Goal: Task Accomplishment & Management: Use online tool/utility

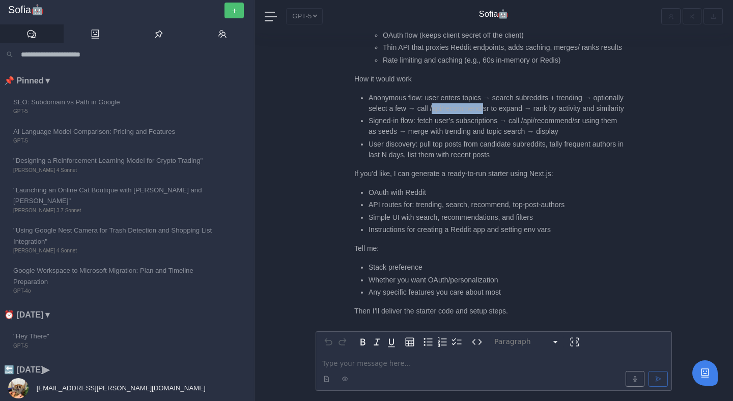
scroll to position [-213, 0]
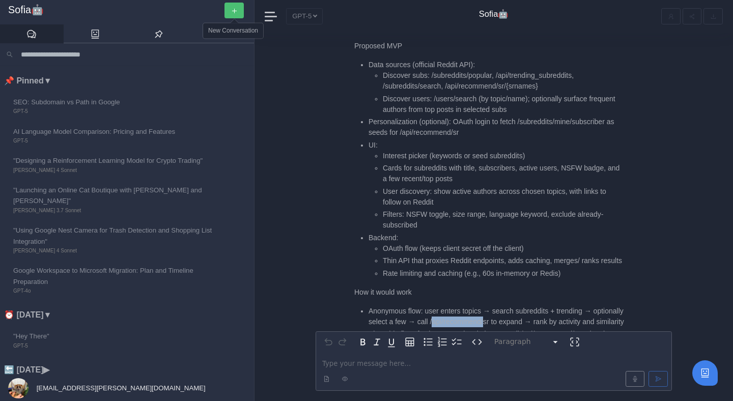
click at [231, 11] on icon "button" at bounding box center [234, 11] width 7 height 7
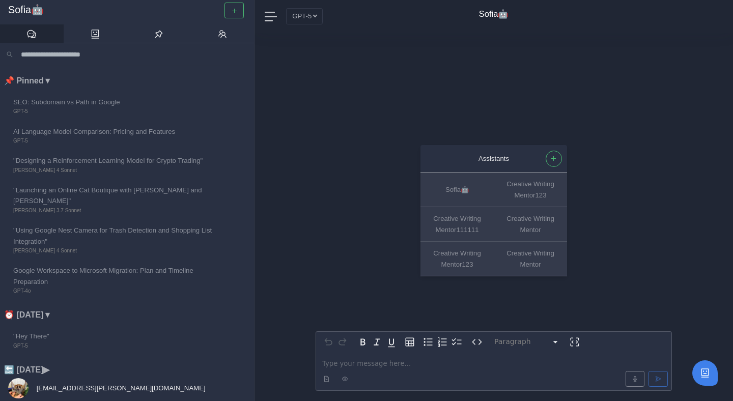
click at [348, 366] on p "editable markdown" at bounding box center [493, 363] width 343 height 11
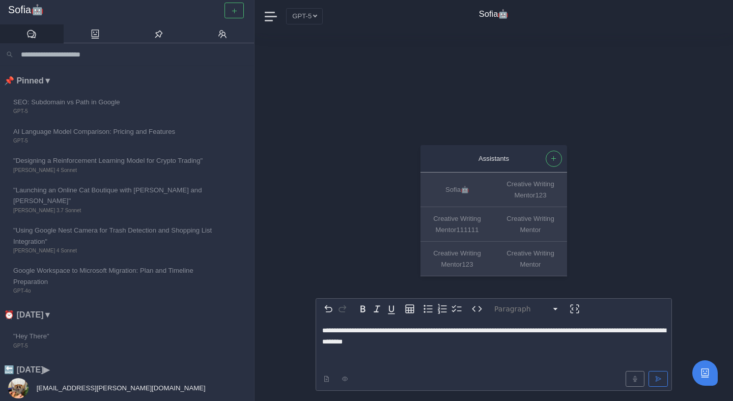
select select
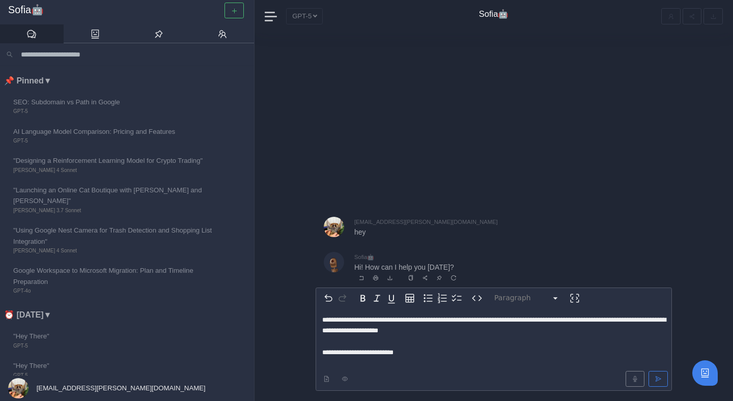
select select
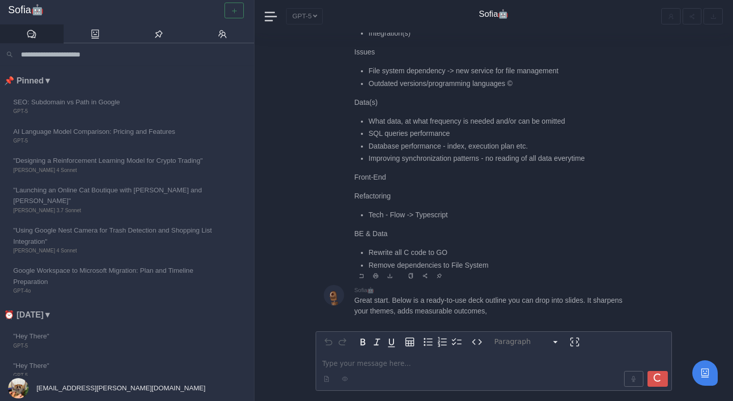
scroll to position [1, 0]
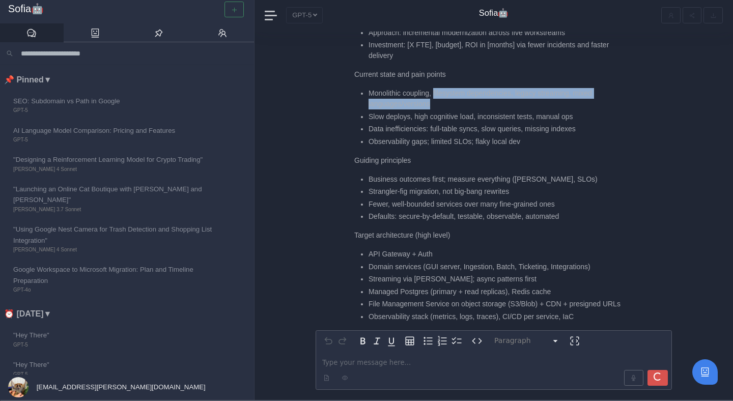
drag, startPoint x: 437, startPoint y: 81, endPoint x: 512, endPoint y: 90, distance: 74.9
click at [512, 90] on li "Monolithic coupling, filesystem dependencies, legacy streaming, mixed languages…" at bounding box center [497, 98] width 256 height 21
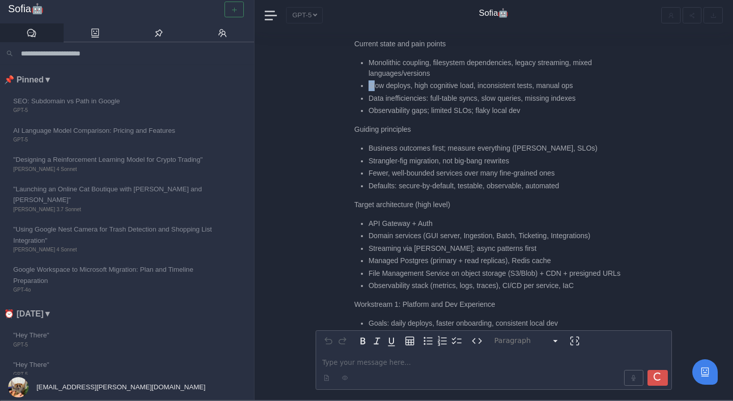
click at [374, 91] on li "Slow deploys, high cognitive load, inconsistent tests, manual ops" at bounding box center [497, 85] width 256 height 11
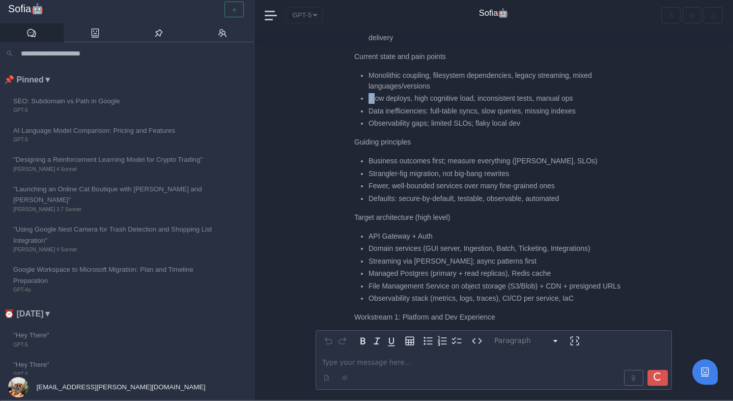
click at [374, 93] on li "Slow deploys, high cognitive load, inconsistent tests, manual ops" at bounding box center [497, 98] width 256 height 11
drag, startPoint x: 368, startPoint y: 100, endPoint x: 498, endPoint y: 103, distance: 129.9
click at [498, 104] on ul "Monolithic coupling, filesystem dependencies, legacy streaming, mixed languages…" at bounding box center [489, 99] width 270 height 59
click at [513, 93] on li "Slow deploys, high cognitive load, inconsistent tests, manual ops" at bounding box center [497, 98] width 256 height 11
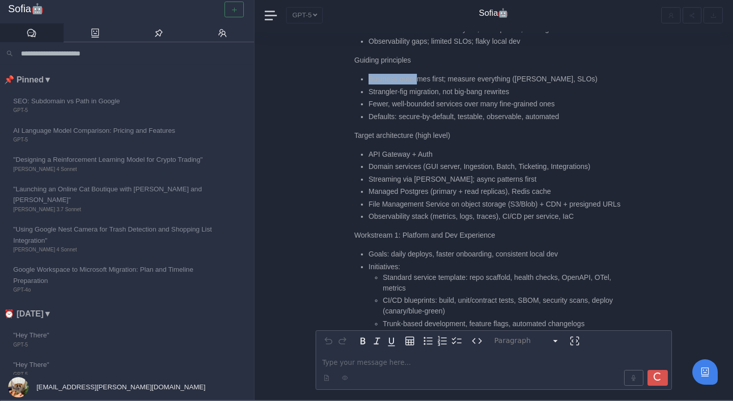
drag, startPoint x: 370, startPoint y: 67, endPoint x: 421, endPoint y: 70, distance: 51.5
click at [421, 74] on li "Business outcomes first; measure everything ([PERSON_NAME], SLOs)" at bounding box center [497, 79] width 256 height 11
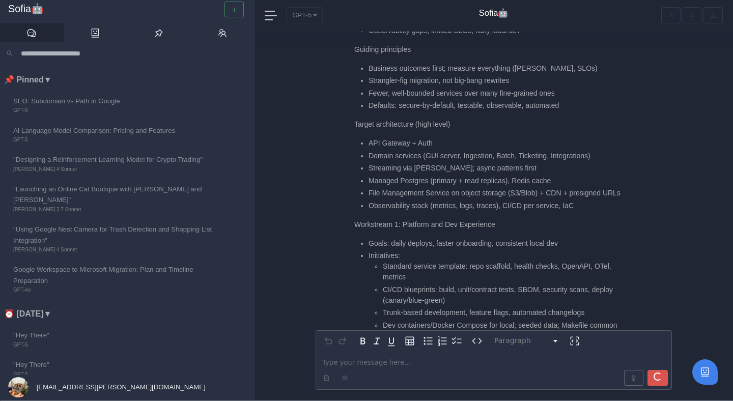
click at [369, 77] on li "Strangler-fig migration, not big-bang rewrites" at bounding box center [497, 80] width 256 height 11
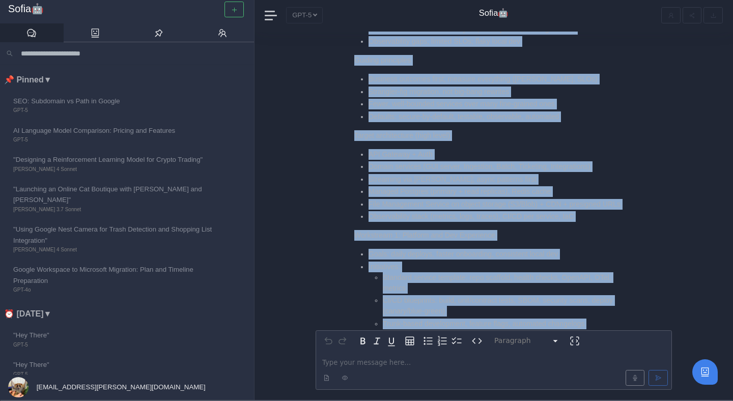
scroll to position [-2821, 0]
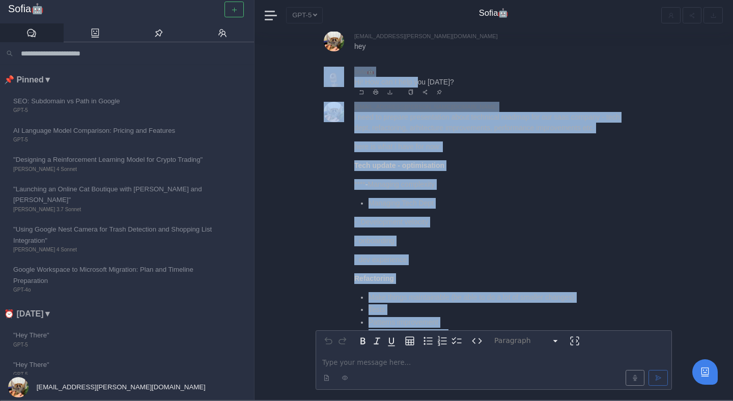
drag, startPoint x: 367, startPoint y: 81, endPoint x: 418, endPoint y: 81, distance: 51.4
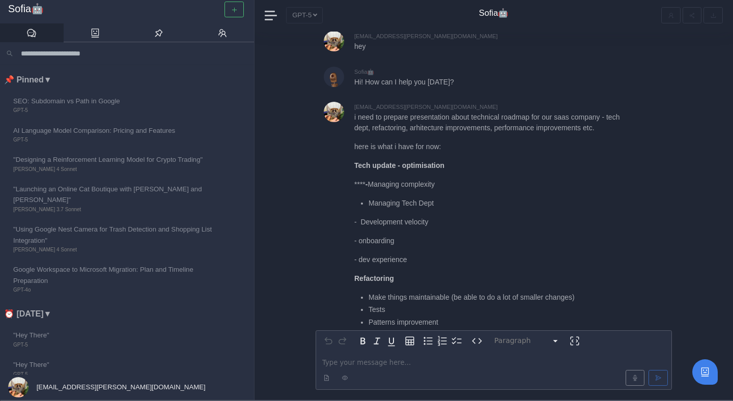
click at [430, 148] on p "here is what i have for now:" at bounding box center [489, 147] width 270 height 11
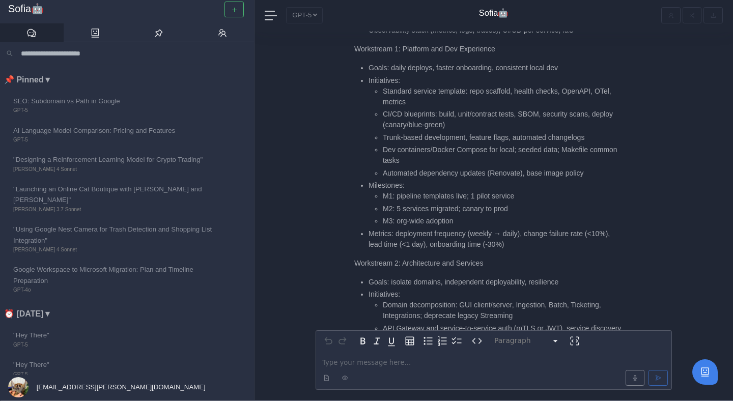
scroll to position [-1458, 0]
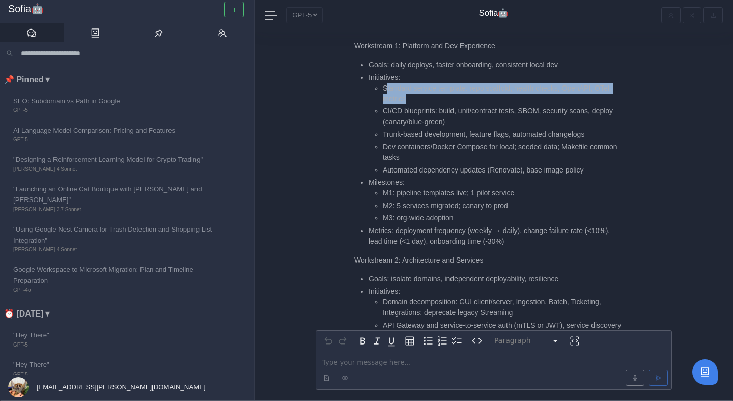
drag, startPoint x: 386, startPoint y: 90, endPoint x: 439, endPoint y: 99, distance: 53.8
click at [439, 100] on li "Standard service template: repo scaffold, health checks, OpenAPI, OTel, metrics" at bounding box center [503, 93] width 241 height 21
click at [439, 99] on li "Standard service template: repo scaffold, health checks, OpenAPI, OTel, metrics" at bounding box center [503, 93] width 241 height 21
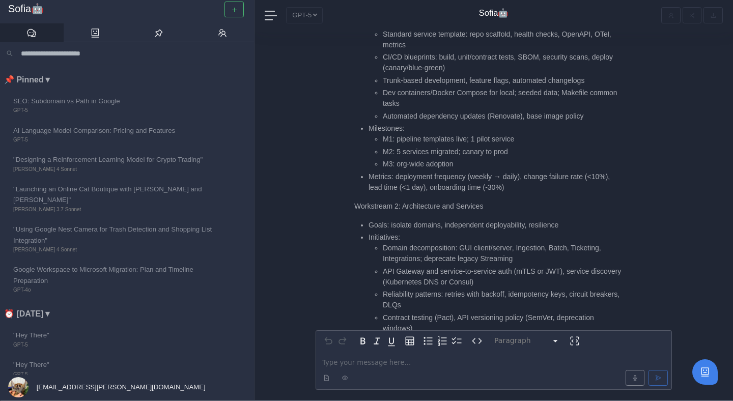
scroll to position [-1401, 0]
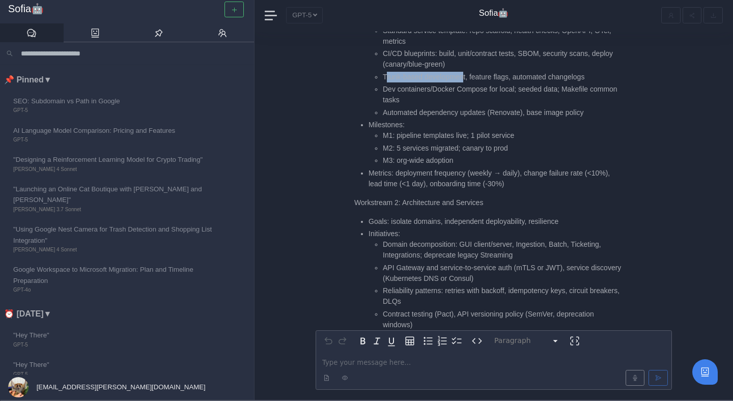
drag, startPoint x: 387, startPoint y: 81, endPoint x: 465, endPoint y: 80, distance: 77.9
click at [466, 80] on li "Trunk-based development, feature flags, automated changelogs" at bounding box center [503, 77] width 241 height 11
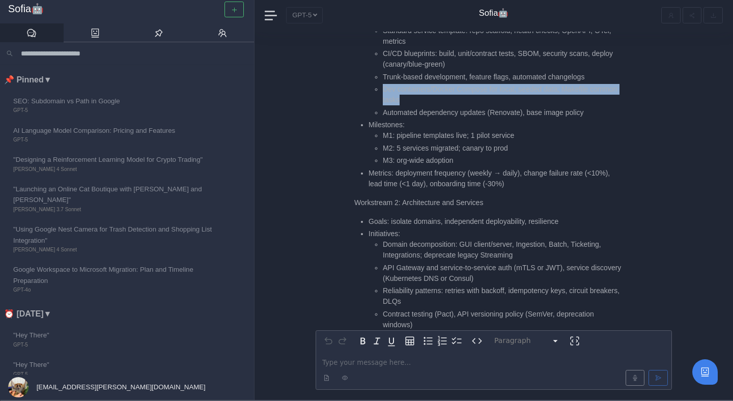
drag, startPoint x: 385, startPoint y: 87, endPoint x: 461, endPoint y: 101, distance: 77.8
click at [461, 102] on li "Dev containers/Docker Compose for local; seeded data; Makefile common tasks" at bounding box center [503, 94] width 241 height 21
click at [461, 101] on li "Dev containers/Docker Compose for local; seeded data; Makefile common tasks" at bounding box center [503, 94] width 241 height 21
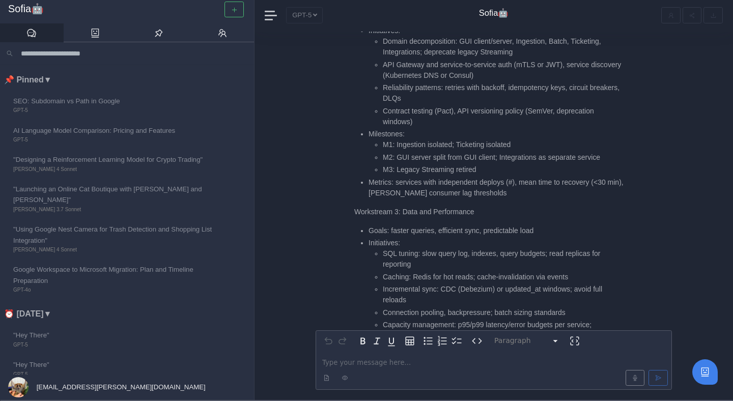
scroll to position [-1199, 0]
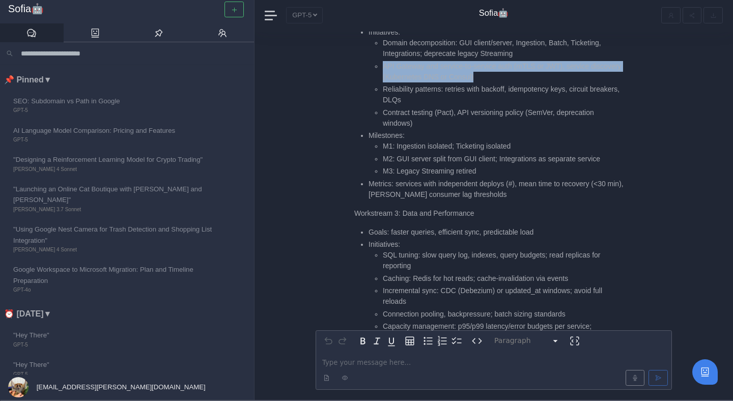
drag, startPoint x: 384, startPoint y: 65, endPoint x: 520, endPoint y: 78, distance: 136.6
click at [521, 79] on li "API Gateway and service-to-service auth (mTLS or JWT), service discovery (Kuber…" at bounding box center [503, 71] width 241 height 21
click at [520, 78] on li "API Gateway and service-to-service auth (mTLS or JWT), service discovery (Kuber…" at bounding box center [503, 71] width 241 height 21
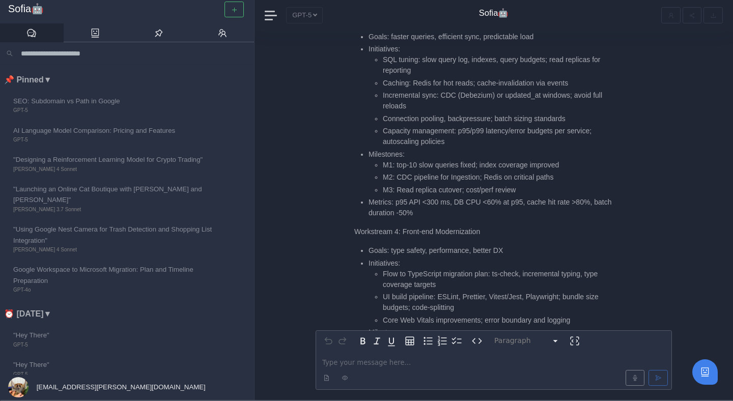
scroll to position [-1000, 0]
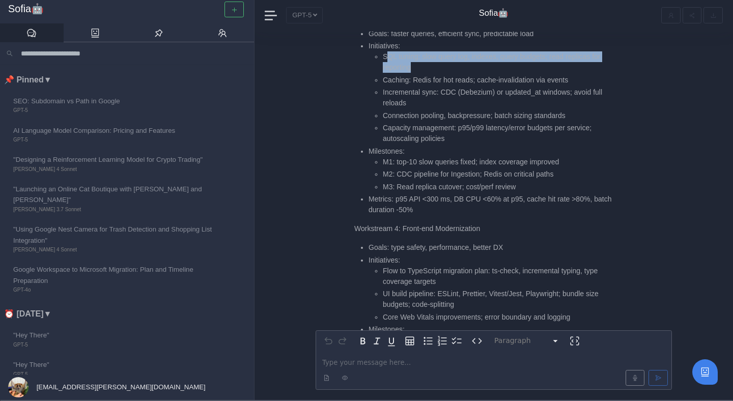
drag, startPoint x: 386, startPoint y: 59, endPoint x: 445, endPoint y: 65, distance: 59.9
click at [445, 65] on li "SQL tuning: slow query log, indexes, query budgets; read replicas for reporting" at bounding box center [503, 61] width 241 height 21
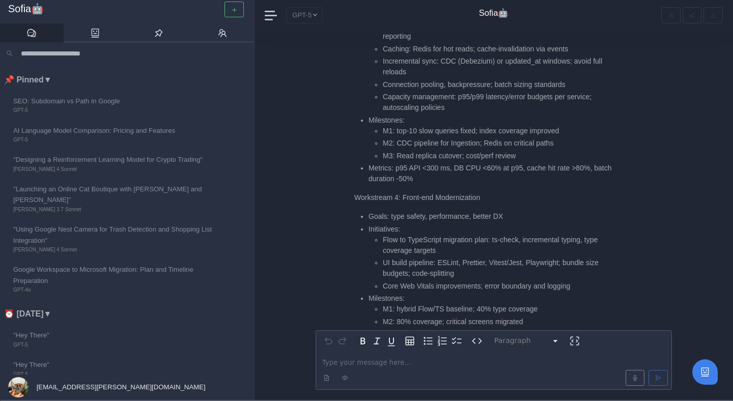
scroll to position [-966, 0]
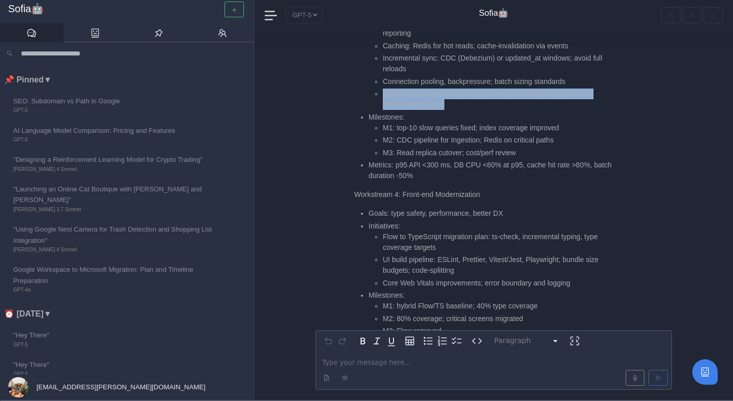
drag, startPoint x: 384, startPoint y: 90, endPoint x: 456, endPoint y: 103, distance: 72.9
click at [456, 103] on li "Capacity management: p95/p99 latency/error budgets per service; autoscaling pol…" at bounding box center [503, 99] width 241 height 21
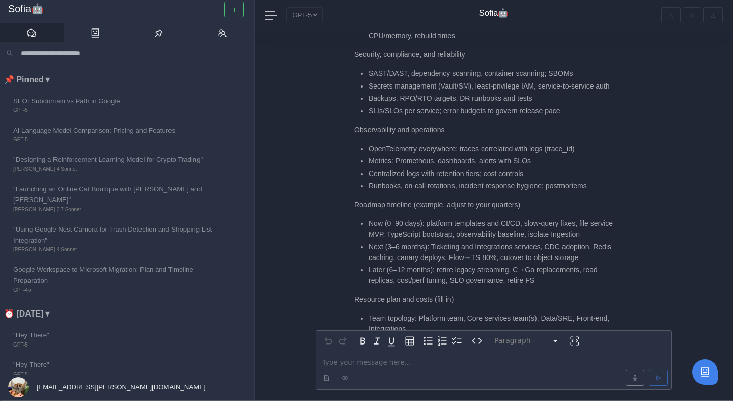
scroll to position [-470, 0]
drag, startPoint x: 368, startPoint y: 74, endPoint x: 429, endPoint y: 75, distance: 61.1
click at [429, 75] on ul "SAST/DAST, dependency scanning, container scanning; SBOMs Secrets management (V…" at bounding box center [489, 93] width 270 height 48
click at [429, 75] on li "SAST/DAST, dependency scanning, container scanning; SBOMs" at bounding box center [497, 74] width 256 height 11
drag, startPoint x: 371, startPoint y: 73, endPoint x: 434, endPoint y: 73, distance: 63.6
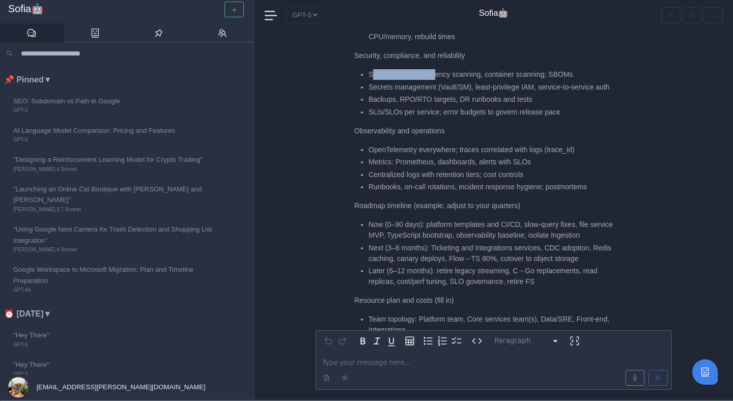
click at [434, 73] on li "SAST/DAST, dependency scanning, container scanning; SBOMs" at bounding box center [497, 74] width 256 height 11
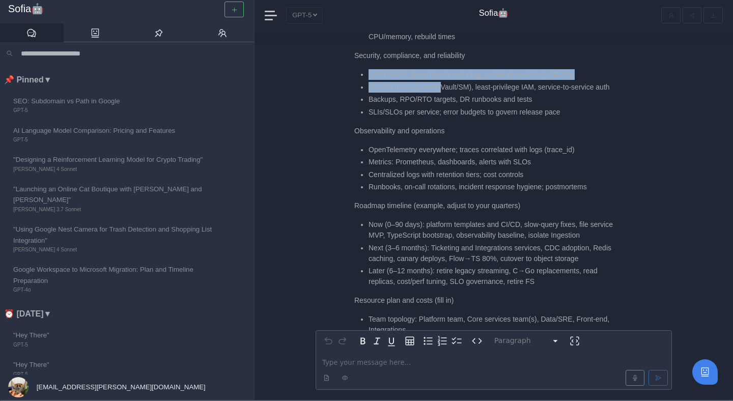
drag, startPoint x: 369, startPoint y: 73, endPoint x: 443, endPoint y: 82, distance: 75.4
click at [443, 83] on ul "SAST/DAST, dependency scanning, container scanning; SBOMs Secrets management (V…" at bounding box center [489, 93] width 270 height 48
click at [443, 82] on li "Secrets management (Vault/SM), least-privilege IAM, service-to-service auth" at bounding box center [497, 87] width 256 height 11
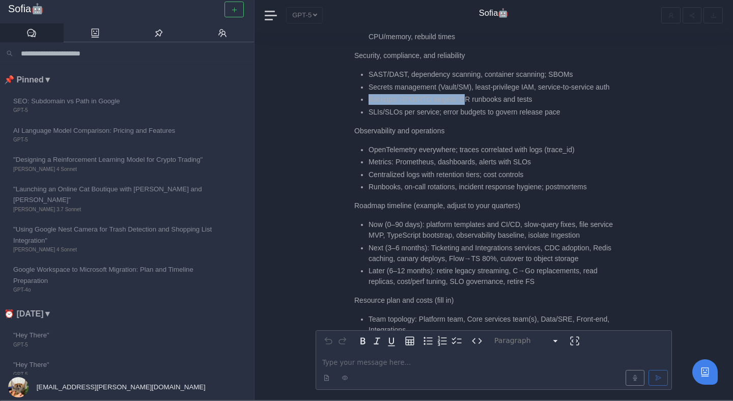
drag, startPoint x: 366, startPoint y: 96, endPoint x: 466, endPoint y: 99, distance: 100.3
click at [466, 99] on ul "SAST/DAST, dependency scanning, container scanning; SBOMs Secrets management (V…" at bounding box center [489, 93] width 270 height 48
click at [466, 99] on li "Backups, RPO/RTO targets, DR runbooks and tests" at bounding box center [497, 99] width 256 height 11
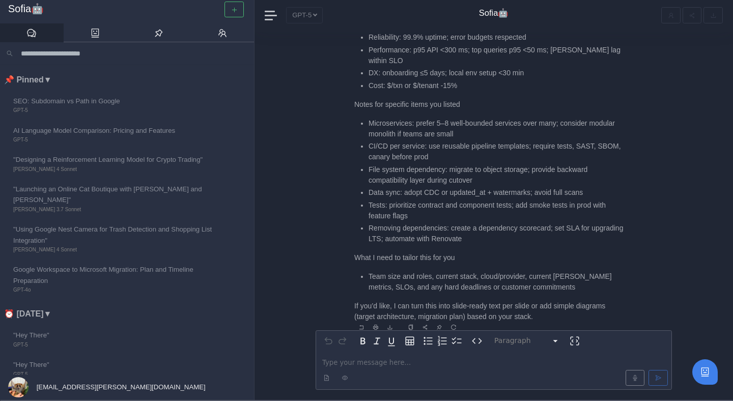
scroll to position [0, 0]
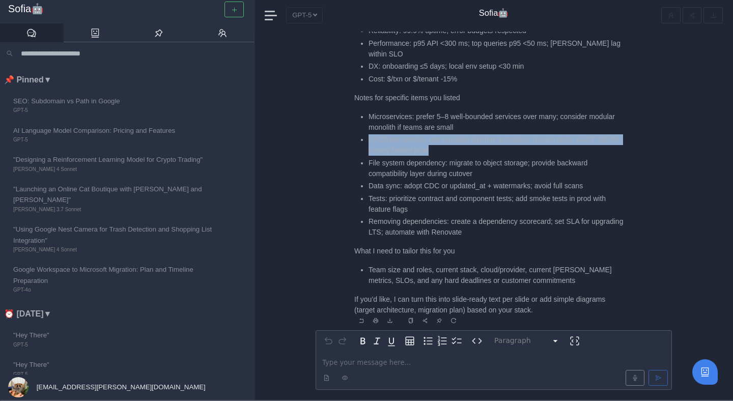
drag, startPoint x: 369, startPoint y: 137, endPoint x: 464, endPoint y: 153, distance: 96.4
click at [464, 153] on li "CI/CD per service: use reusable pipeline templates; require tests, SAST, SBOM, …" at bounding box center [497, 144] width 256 height 21
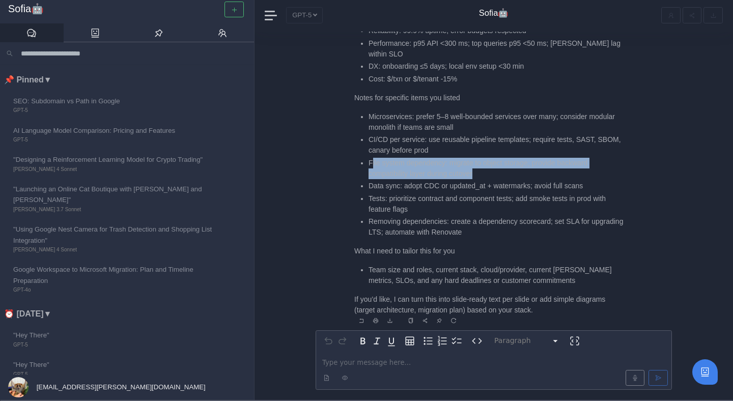
drag, startPoint x: 371, startPoint y: 158, endPoint x: 486, endPoint y: 176, distance: 116.9
click at [487, 176] on li "File system dependency: migrate to object storage; provide backward compatibili…" at bounding box center [497, 168] width 256 height 21
click at [486, 176] on li "File system dependency: migrate to object storage; provide backward compatibili…" at bounding box center [497, 168] width 256 height 21
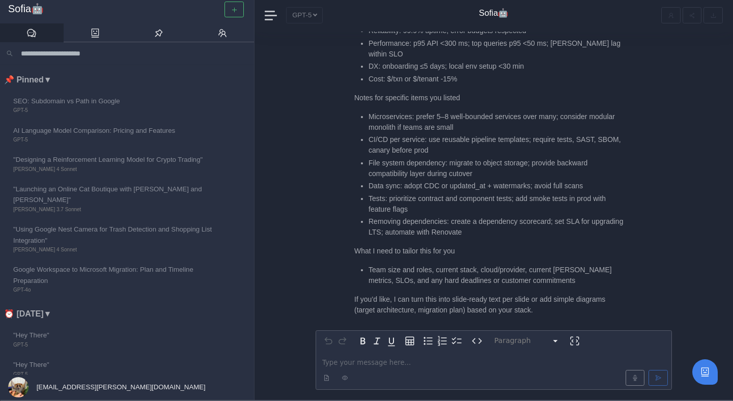
click at [392, 359] on p "editable markdown" at bounding box center [493, 362] width 343 height 11
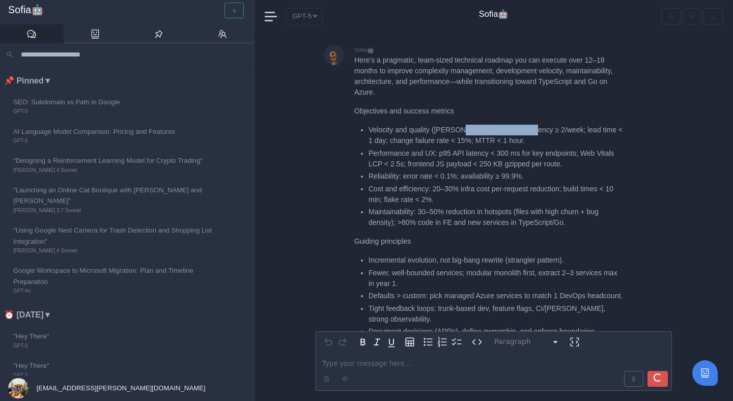
scroll to position [-5871, 0]
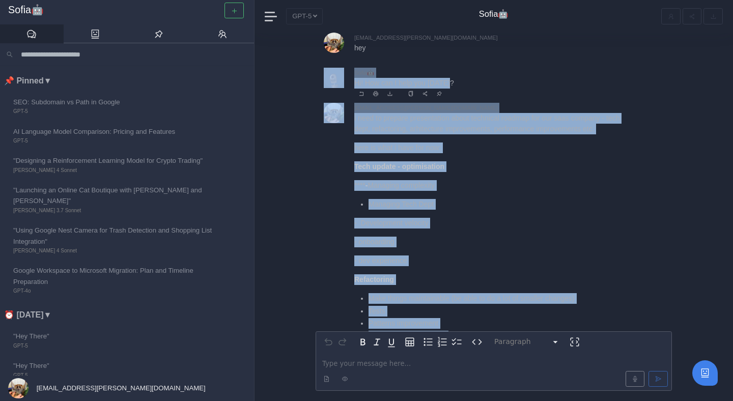
drag, startPoint x: 463, startPoint y: 88, endPoint x: 548, endPoint y: 86, distance: 85.1
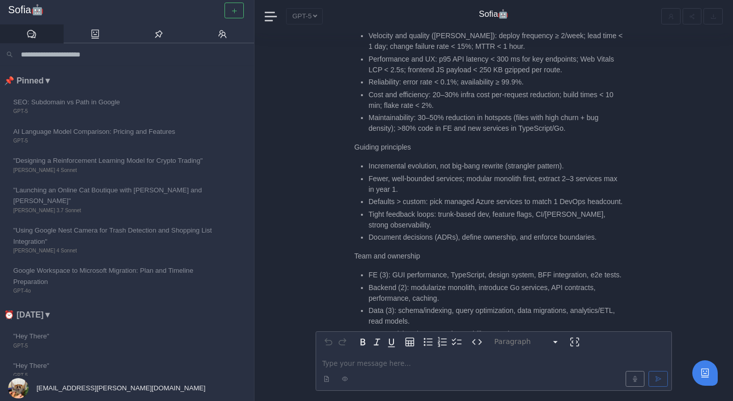
scroll to position [-2557, 0]
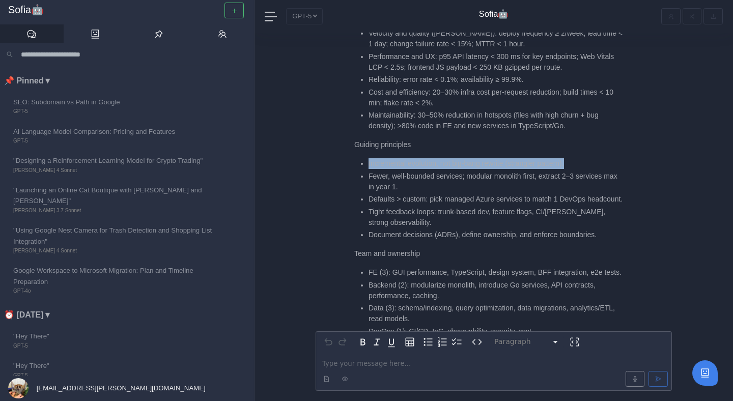
drag, startPoint x: 367, startPoint y: 113, endPoint x: 586, endPoint y: 113, distance: 218.9
click at [586, 158] on ul "Incremental evolution, not big-bang rewrite (strangler pattern). Fewer, well-bo…" at bounding box center [489, 199] width 270 height 82
click at [586, 158] on li "Incremental evolution, not big-bang rewrite (strangler pattern)." at bounding box center [497, 163] width 256 height 11
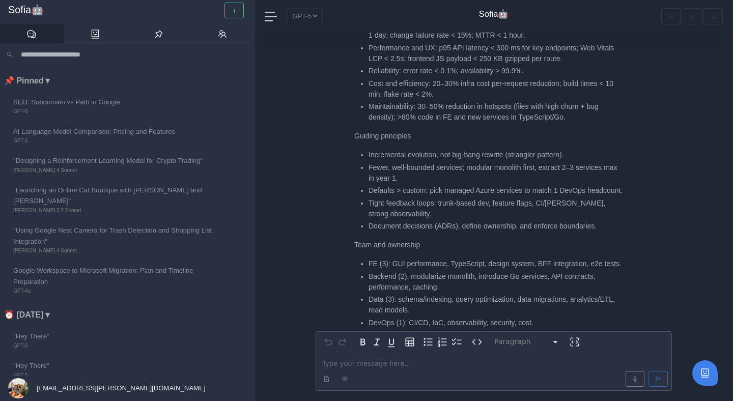
scroll to position [-2547, 0]
drag, startPoint x: 434, startPoint y: 138, endPoint x: 471, endPoint y: 148, distance: 38.4
click at [471, 184] on li "Defaults > custom: pick managed Azure services to match 1 DevOps headcount." at bounding box center [497, 189] width 256 height 11
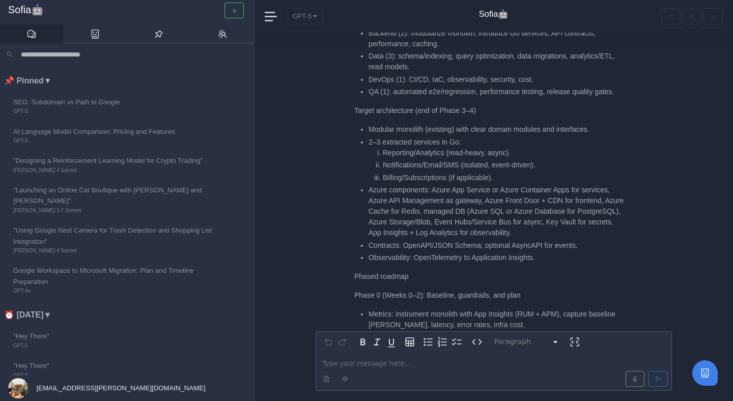
scroll to position [-2308, 0]
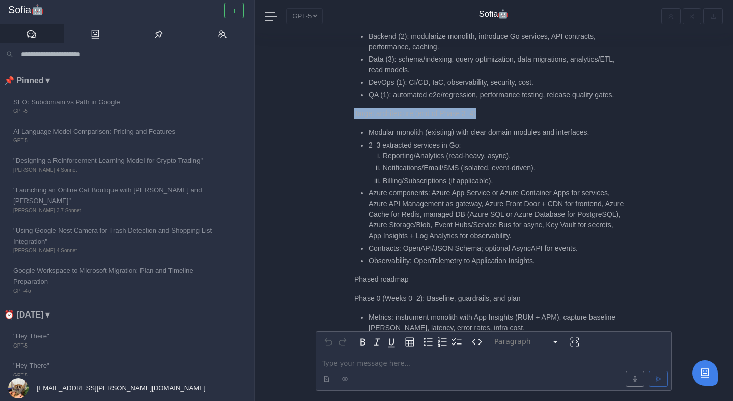
drag, startPoint x: 354, startPoint y: 81, endPoint x: 488, endPoint y: 80, distance: 134.4
click at [488, 108] on p "Target architecture (end of Phase 3–4)" at bounding box center [489, 113] width 270 height 11
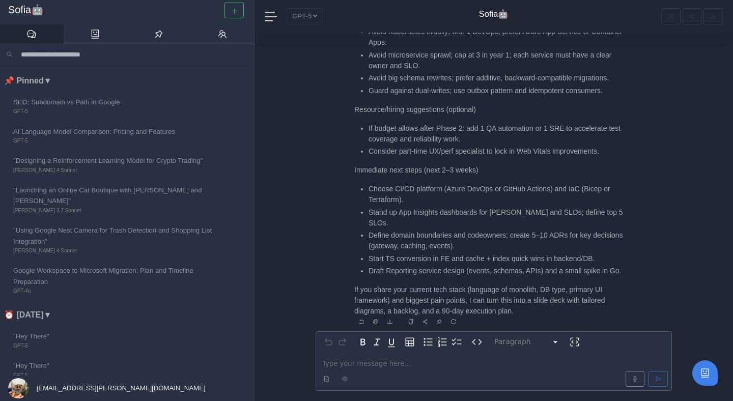
scroll to position [1, 0]
click at [386, 369] on div at bounding box center [494, 378] width 352 height 20
click at [386, 366] on p "editable markdown" at bounding box center [493, 362] width 343 height 11
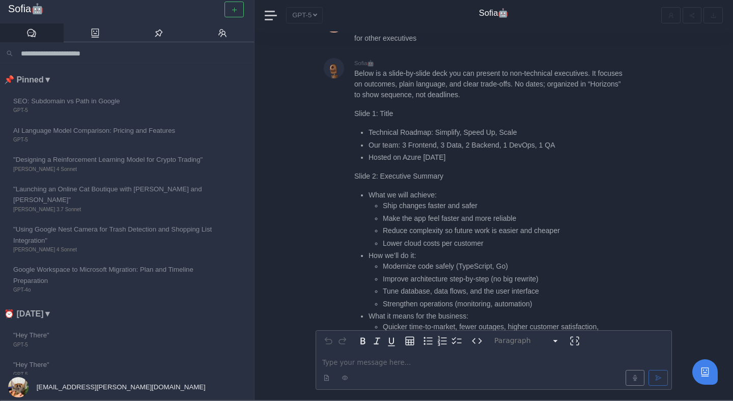
scroll to position [-2078, 0]
drag, startPoint x: 372, startPoint y: 99, endPoint x: 567, endPoint y: 100, distance: 195.0
click at [567, 138] on li "Our team: 3 Frontend, 3 Data, 2 Backend, 1 DevOps, 1 QA" at bounding box center [497, 143] width 256 height 11
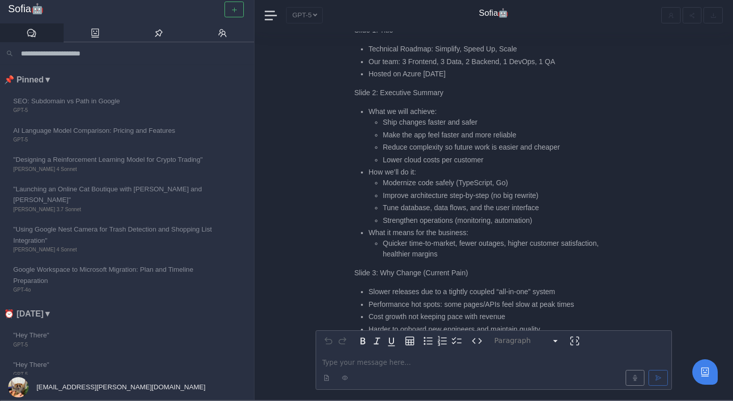
scroll to position [-1993, 0]
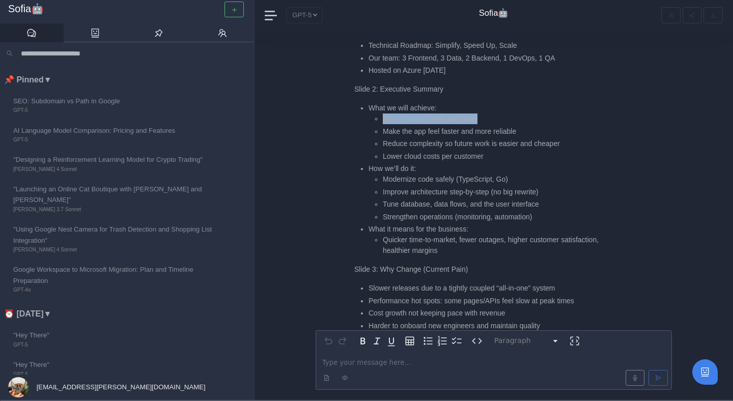
drag, startPoint x: 376, startPoint y: 74, endPoint x: 505, endPoint y: 74, distance: 128.8
click at [505, 114] on li "Ship changes faster and safer" at bounding box center [503, 119] width 241 height 11
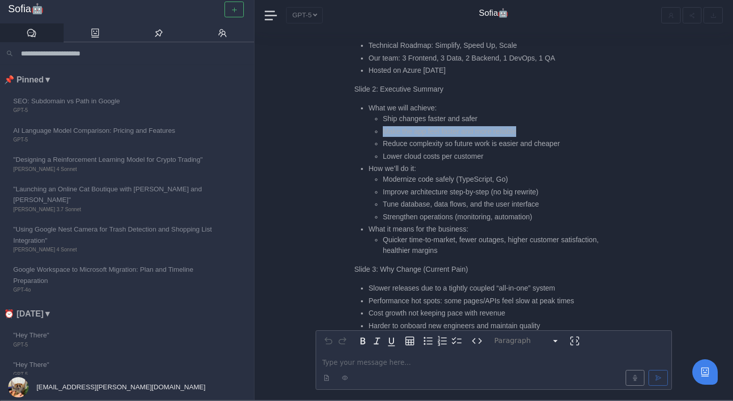
drag, startPoint x: 383, startPoint y: 87, endPoint x: 534, endPoint y: 87, distance: 150.2
click at [534, 126] on li "Make the app feel faster and more reliable" at bounding box center [503, 131] width 241 height 11
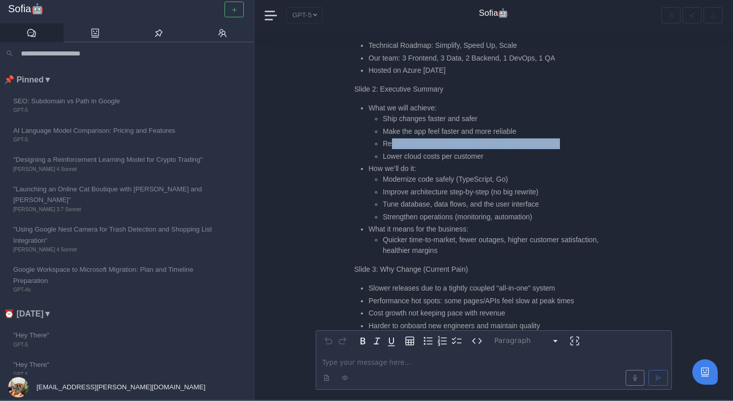
drag, startPoint x: 389, startPoint y: 100, endPoint x: 568, endPoint y: 99, distance: 178.2
click at [568, 138] on li "Reduce complexity so future work is easier and cheaper" at bounding box center [503, 143] width 241 height 11
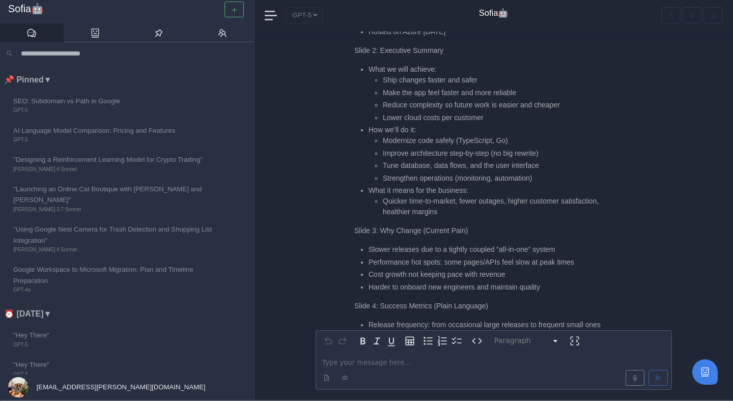
scroll to position [-1951, 0]
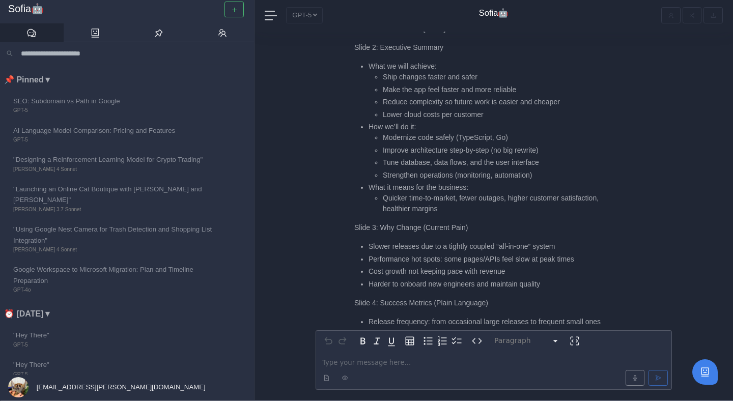
click at [382, 132] on ul "Modernize code safely (TypeScript, Go) Improve architecture step-by-step (no bi…" at bounding box center [497, 156] width 256 height 48
click at [439, 145] on li "Improve architecture step-by-step (no big rewrite)" at bounding box center [503, 150] width 241 height 11
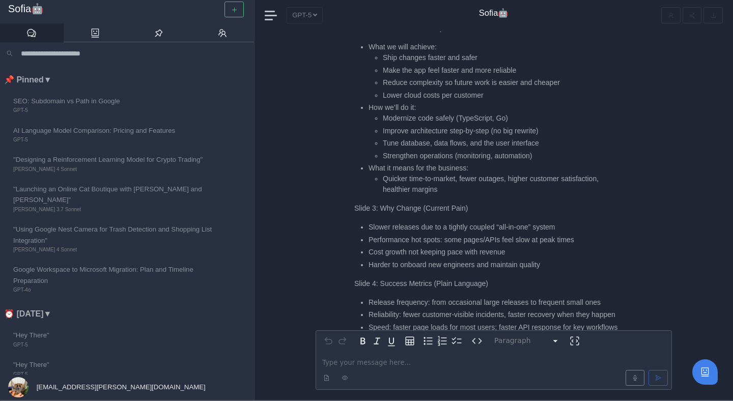
scroll to position [-1931, 0]
drag, startPoint x: 383, startPoint y: 101, endPoint x: 556, endPoint y: 99, distance: 173.1
click at [557, 137] on li "Tune database, data flows, and the user interface" at bounding box center [503, 142] width 241 height 11
click at [556, 137] on li "Tune database, data flows, and the user interface" at bounding box center [503, 142] width 241 height 11
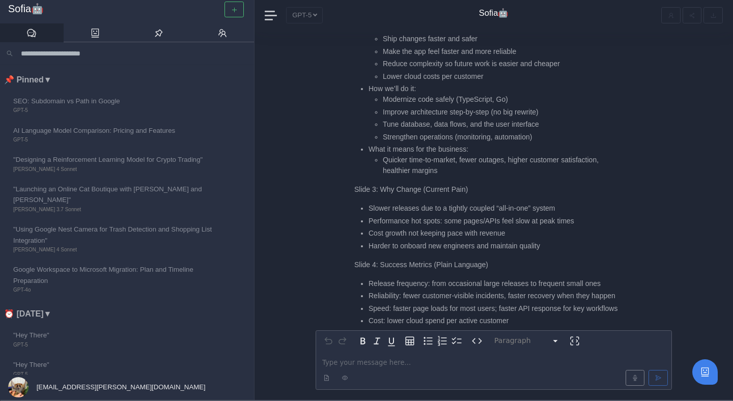
scroll to position [-1913, 0]
drag, startPoint x: 366, startPoint y: 108, endPoint x: 459, endPoint y: 119, distance: 93.8
click at [459, 119] on ul "What we will achieve: Ship changes faster and safer Make the app feel faster an…" at bounding box center [489, 98] width 270 height 153
click at [458, 154] on li "Quicker time-to-market, fewer outages, higher customer satisfaction, healthier …" at bounding box center [503, 164] width 241 height 21
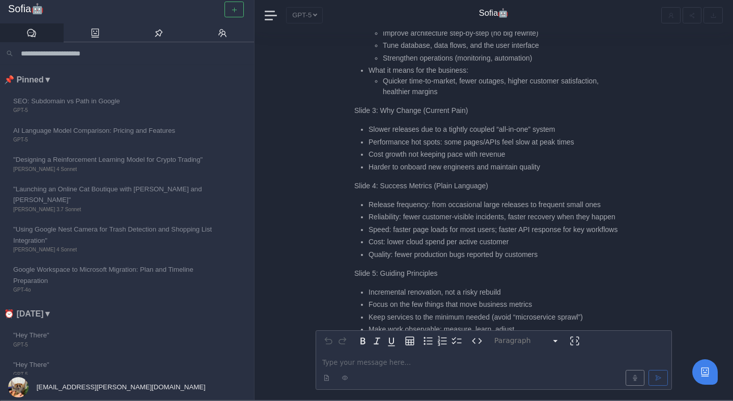
scroll to position [-1830, 0]
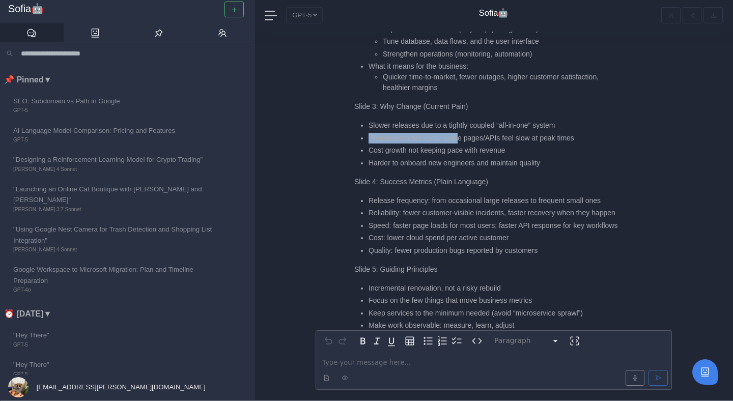
drag, startPoint x: 366, startPoint y: 95, endPoint x: 458, endPoint y: 95, distance: 92.7
click at [459, 120] on ul "Slower releases due to a tightly coupled “all-in-one” system Performance hot sp…" at bounding box center [489, 144] width 270 height 48
click at [458, 133] on li "Performance hot spots: some pages/APIs feel slow at peak times" at bounding box center [497, 138] width 256 height 11
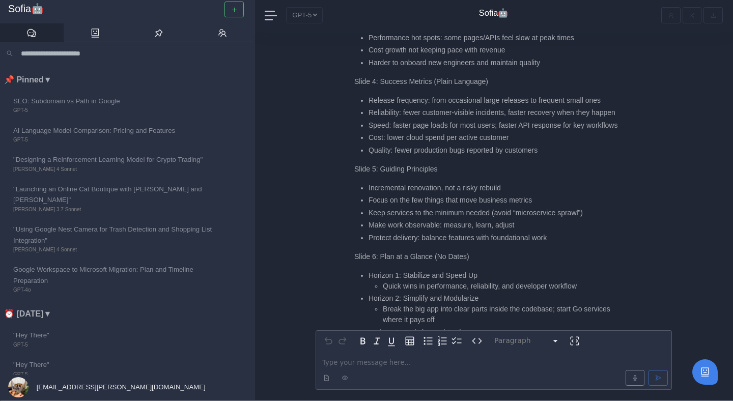
scroll to position [-1728, 0]
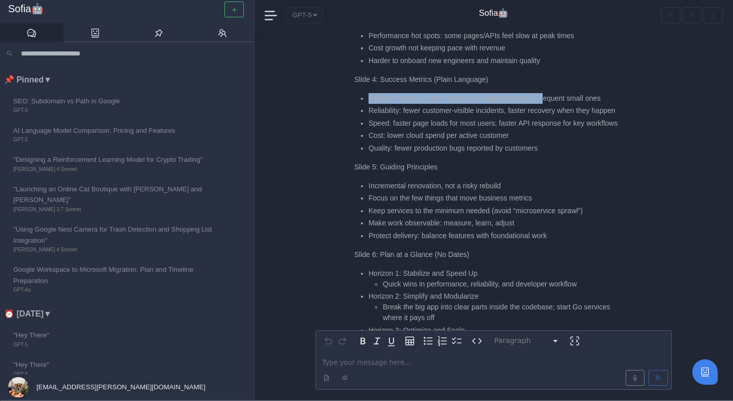
drag, startPoint x: 441, startPoint y: 50, endPoint x: 548, endPoint y: 54, distance: 107.5
click at [549, 93] on li "Release frequency: from occasional large releases to frequent small ones" at bounding box center [497, 98] width 256 height 11
click at [548, 93] on li "Release frequency: from occasional large releases to frequent small ones" at bounding box center [497, 98] width 256 height 11
drag, startPoint x: 369, startPoint y: 68, endPoint x: 401, endPoint y: 69, distance: 32.6
click at [401, 105] on li "Reliability: fewer customer-visible incidents, faster recovery when they happen" at bounding box center [497, 110] width 256 height 11
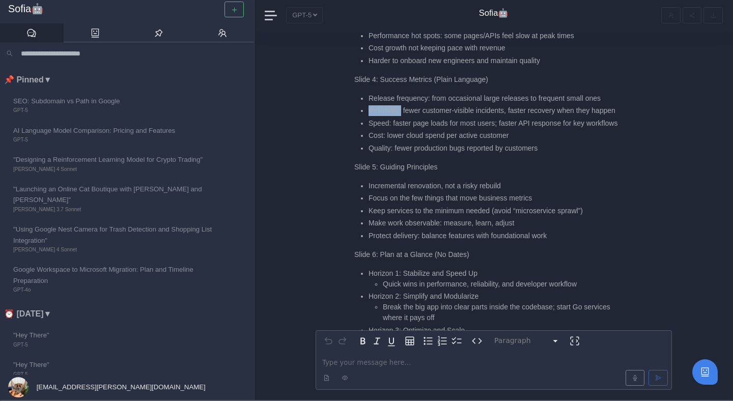
click at [401, 105] on li "Reliability: fewer customer-visible incidents, faster recovery when they happen" at bounding box center [497, 110] width 256 height 11
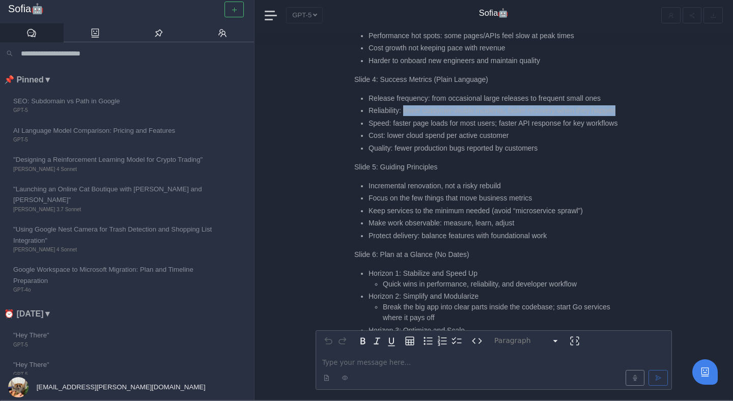
drag, startPoint x: 403, startPoint y: 70, endPoint x: 436, endPoint y: 78, distance: 33.7
click at [436, 105] on li "Reliability: fewer customer-visible incidents, faster recovery when they happen" at bounding box center [497, 110] width 256 height 11
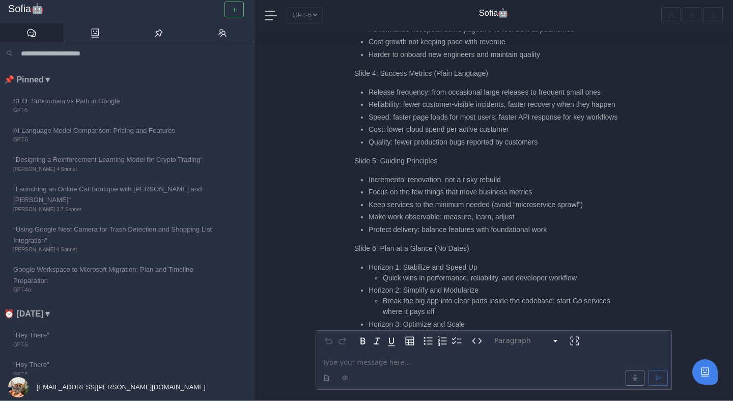
scroll to position [-1725, 0]
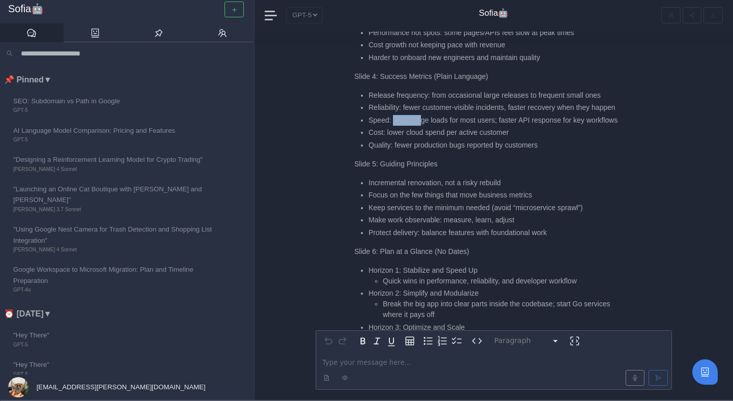
drag, startPoint x: 394, startPoint y: 88, endPoint x: 424, endPoint y: 93, distance: 31.1
click at [424, 115] on li "Speed: faster page loads for most users; faster API response for key workflows" at bounding box center [497, 120] width 256 height 11
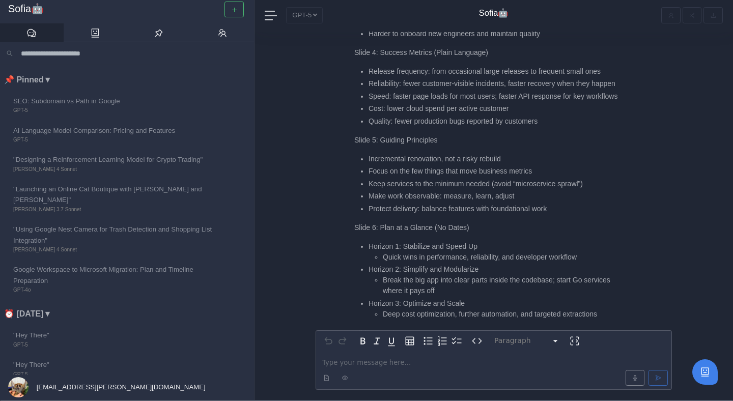
scroll to position [-1699, 0]
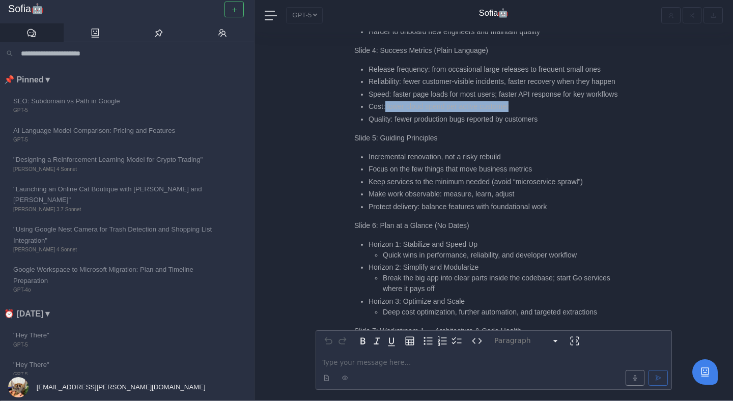
drag, startPoint x: 386, startPoint y: 84, endPoint x: 538, endPoint y: 79, distance: 152.3
click at [538, 101] on li "Cost: lower cloud spend per active customer" at bounding box center [497, 106] width 256 height 11
click at [542, 101] on li "Cost: lower cloud spend per active customer" at bounding box center [497, 106] width 256 height 11
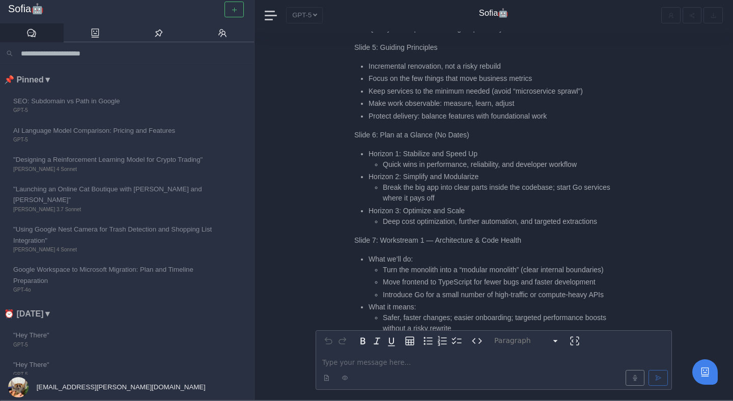
scroll to position [-1607, 0]
drag, startPoint x: 373, startPoint y: 58, endPoint x: 547, endPoint y: 61, distance: 174.1
click at [547, 72] on li "Focus on the few things that move business metrics" at bounding box center [497, 77] width 256 height 11
drag, startPoint x: 366, startPoint y: 68, endPoint x: 496, endPoint y: 71, distance: 130.4
click at [496, 71] on ul "Incremental renovation, not a risky rebuild Focus on the few things that move b…" at bounding box center [489, 90] width 270 height 61
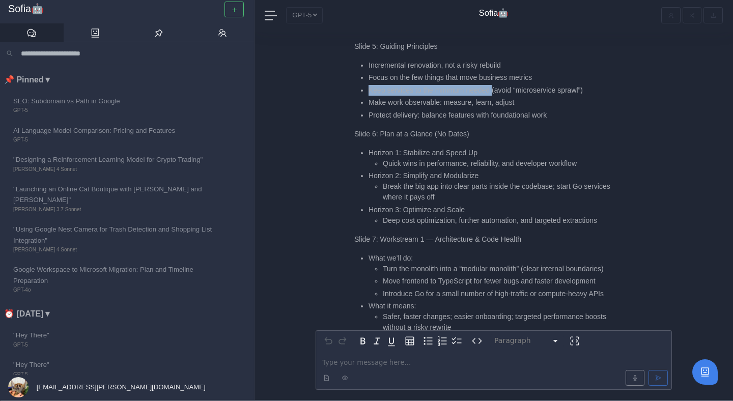
click at [496, 85] on li "Keep services to the minimum needed (avoid “microservice sprawl”)" at bounding box center [497, 90] width 256 height 11
drag, startPoint x: 367, startPoint y: 81, endPoint x: 522, endPoint y: 84, distance: 155.3
click at [522, 84] on ul "Incremental renovation, not a risky rebuild Focus on the few things that move b…" at bounding box center [489, 90] width 270 height 61
click at [522, 97] on li "Make work observable: measure, learn, adjust" at bounding box center [497, 102] width 256 height 11
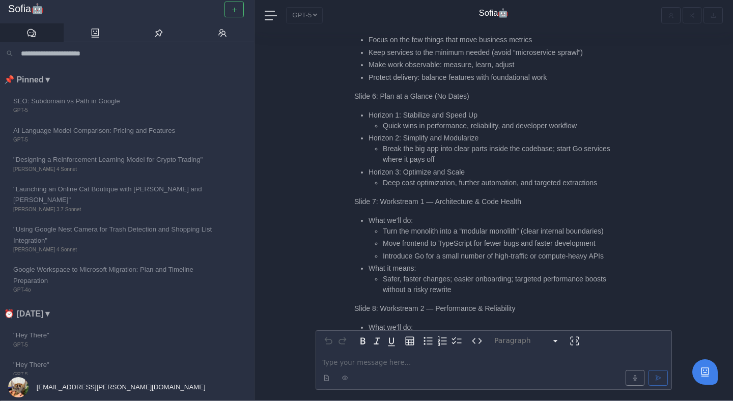
scroll to position [-1571, 0]
drag, startPoint x: 426, startPoint y: 58, endPoint x: 571, endPoint y: 60, distance: 145.1
click at [571, 74] on li "Protect delivery: balance features with foundational work" at bounding box center [497, 79] width 256 height 11
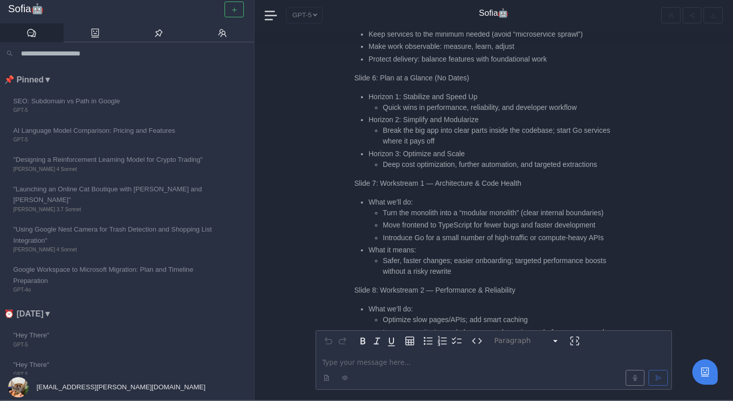
scroll to position [-1550, 0]
drag, startPoint x: 381, startPoint y: 86, endPoint x: 500, endPoint y: 86, distance: 119.6
click at [500, 101] on ul "Quick wins in performance, reliability, and developer workflow" at bounding box center [497, 106] width 256 height 11
click at [500, 101] on li "Quick wins in performance, reliability, and developer workflow" at bounding box center [503, 106] width 241 height 11
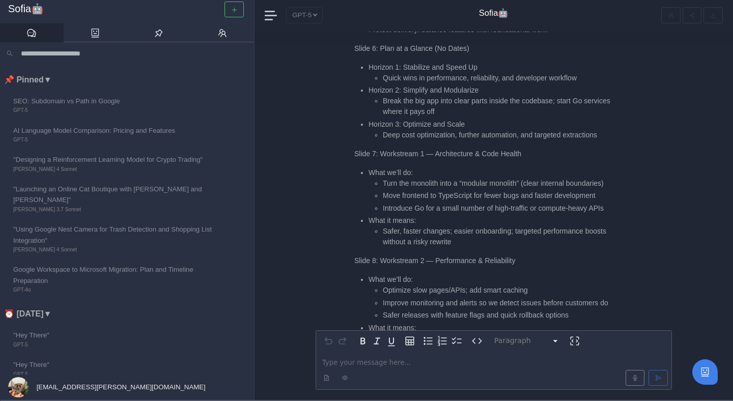
scroll to position [-1521, 0]
drag, startPoint x: 370, startPoint y: 71, endPoint x: 479, endPoint y: 71, distance: 108.4
click at [479, 85] on li "Horizon 2: Simplify and Modularize Break the big app into clear parts inside th…" at bounding box center [497, 101] width 256 height 32
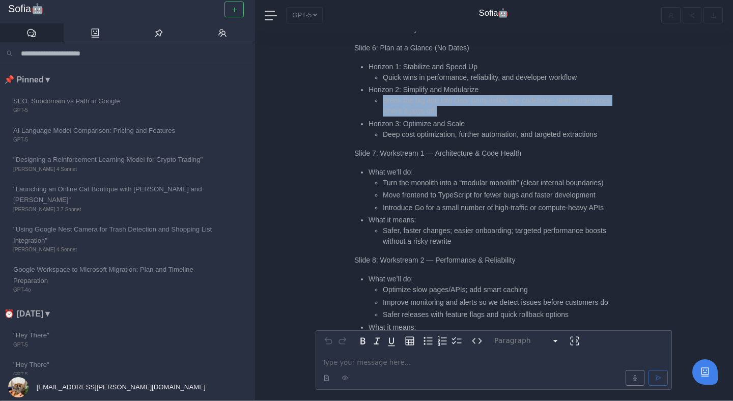
drag, startPoint x: 385, startPoint y: 83, endPoint x: 499, endPoint y: 95, distance: 115.2
click at [500, 96] on ul "Horizon 1: Stabilize and Speed Up Quick wins in performance, reliability, and d…" at bounding box center [489, 101] width 270 height 78
click at [499, 95] on ul "Horizon 1: Stabilize and Speed Up Quick wins in performance, reliability, and d…" at bounding box center [489, 101] width 270 height 78
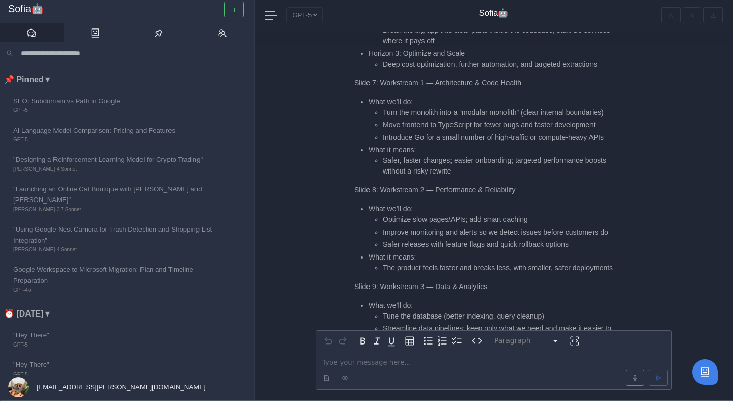
scroll to position [-1448, 0]
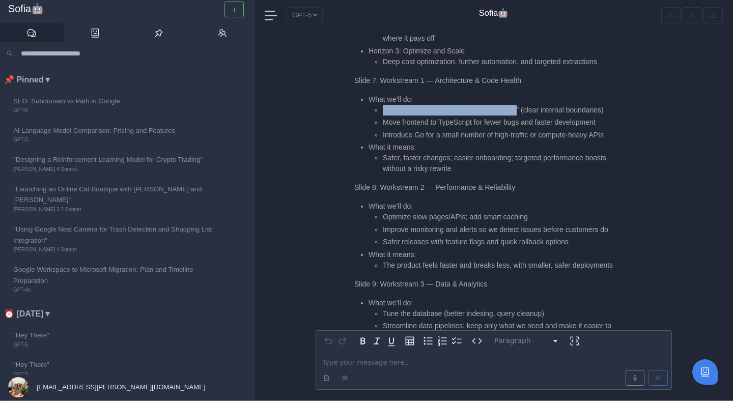
drag, startPoint x: 382, startPoint y: 89, endPoint x: 522, endPoint y: 88, distance: 140.0
click at [522, 105] on ul "Turn the monolith into a “modular monolith” (clear internal boundaries) Move fr…" at bounding box center [497, 123] width 256 height 36
click at [526, 105] on li "Turn the monolith into a “modular monolith” (clear internal boundaries)" at bounding box center [503, 110] width 241 height 11
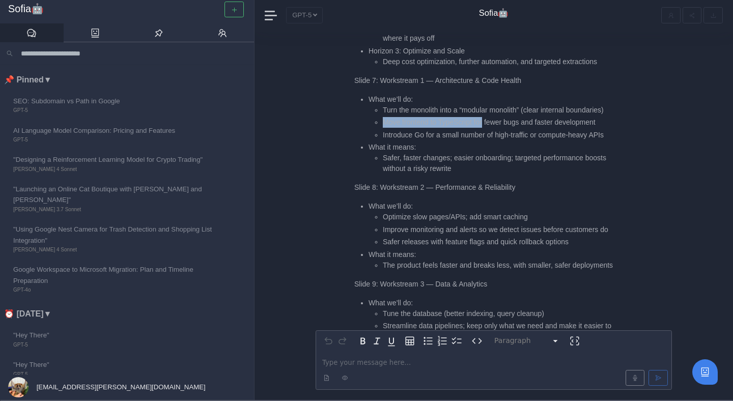
drag, startPoint x: 383, startPoint y: 100, endPoint x: 489, endPoint y: 102, distance: 105.4
click at [489, 117] on li "Move frontend to TypeScript for fewer bugs and faster development" at bounding box center [503, 122] width 241 height 11
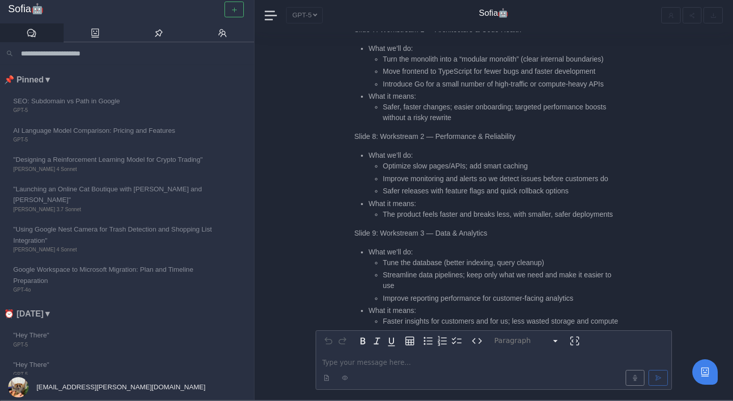
scroll to position [-1394, 0]
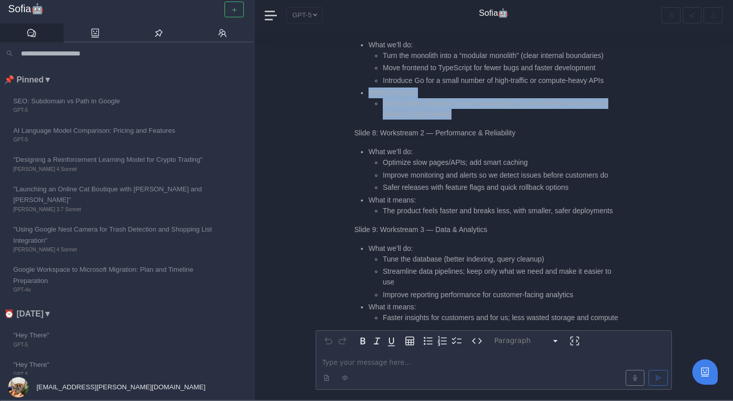
drag, startPoint x: 366, startPoint y: 70, endPoint x: 470, endPoint y: 96, distance: 107.1
click at [470, 97] on ul "What we’ll do: Turn the monolith into a “modular monolith” (clear internal boun…" at bounding box center [489, 80] width 270 height 80
click at [470, 98] on li "Safer, faster changes; easier onboarding; targeted performance boosts without a…" at bounding box center [503, 108] width 241 height 21
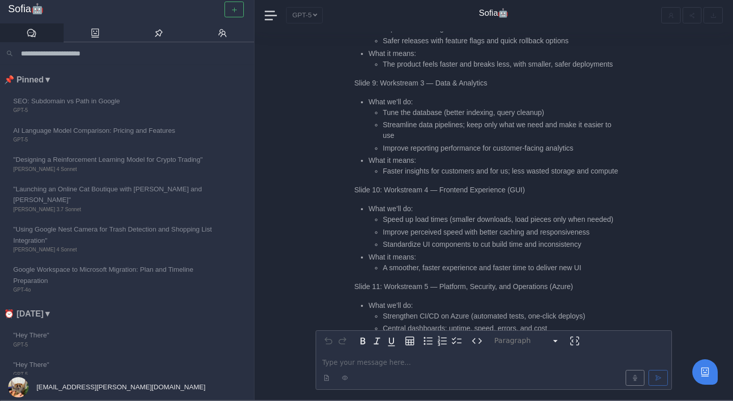
scroll to position [-1244, 0]
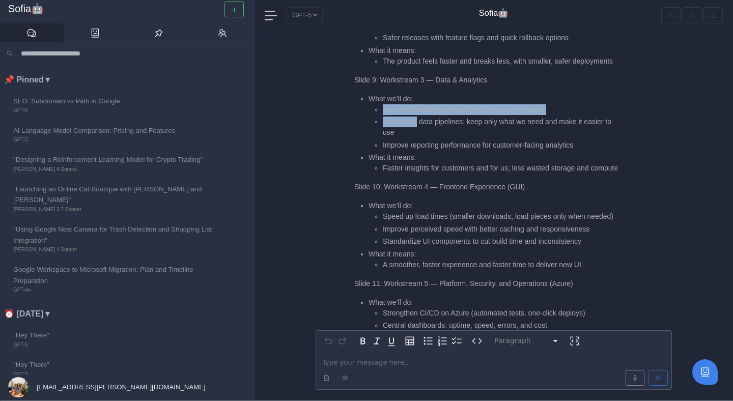
drag, startPoint x: 384, startPoint y: 85, endPoint x: 416, endPoint y: 95, distance: 33.2
click at [416, 104] on ul "Tune the database (better indexing, query cleanup) Streamline data pipelines; k…" at bounding box center [497, 127] width 256 height 46
click at [416, 117] on li "Streamline data pipelines; keep only what we need and make it easier to use" at bounding box center [503, 127] width 241 height 21
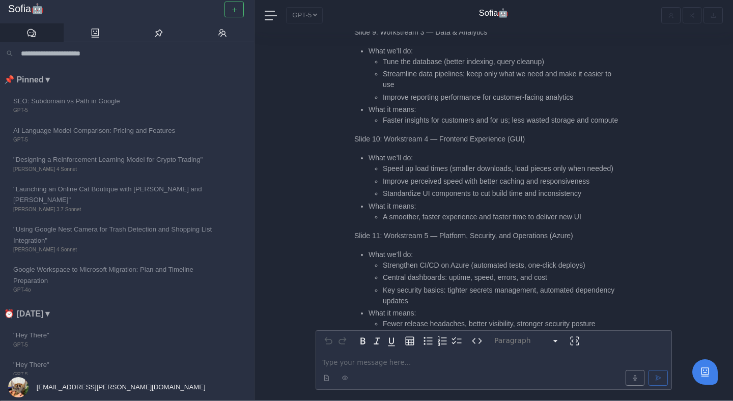
scroll to position [-1195, 0]
drag, startPoint x: 379, startPoint y: 94, endPoint x: 430, endPoint y: 101, distance: 51.4
click at [430, 114] on ul "Faster insights for customers and for us; less wasted storage and compute" at bounding box center [497, 119] width 256 height 11
click at [430, 114] on li "Faster insights for customers and for us; less wasted storage and compute" at bounding box center [503, 119] width 241 height 11
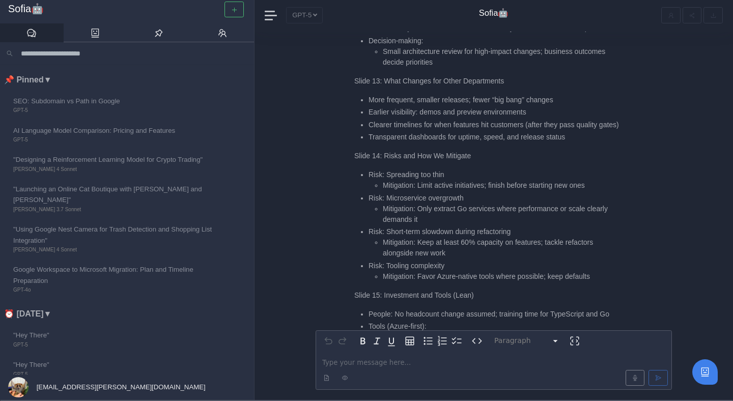
scroll to position [-790, 0]
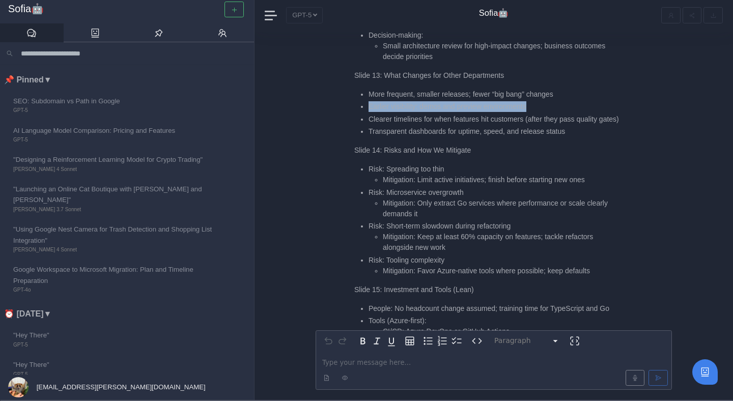
drag, startPoint x: 358, startPoint y: 93, endPoint x: 541, endPoint y: 94, distance: 182.8
click at [541, 95] on ul "More frequent, smaller releases; fewer “big bang” changes Earlier visibility: d…" at bounding box center [489, 113] width 270 height 48
click at [541, 101] on li "Earlier visibility: demos and preview environments" at bounding box center [497, 106] width 256 height 11
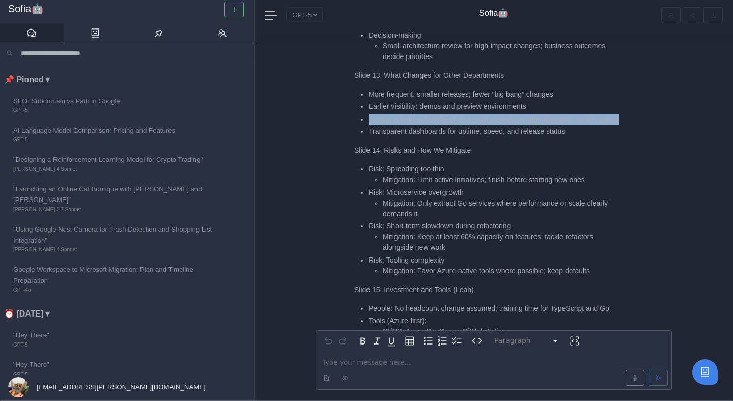
drag, startPoint x: 369, startPoint y: 108, endPoint x: 407, endPoint y: 120, distance: 39.8
click at [407, 120] on li "Clearer timelines for when features hit customers (after they pass quality gate…" at bounding box center [497, 119] width 256 height 11
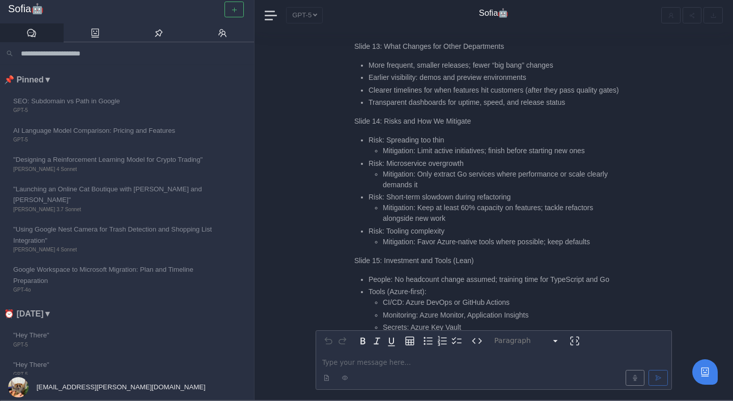
scroll to position [-760, 0]
drag, startPoint x: 368, startPoint y: 102, endPoint x: 513, endPoint y: 102, distance: 145.1
click at [513, 102] on ul "More frequent, smaller releases; fewer “big bang” changes Earlier visibility: d…" at bounding box center [489, 84] width 270 height 48
click at [513, 102] on li "Transparent dashboards for uptime, speed, and release status" at bounding box center [497, 102] width 256 height 11
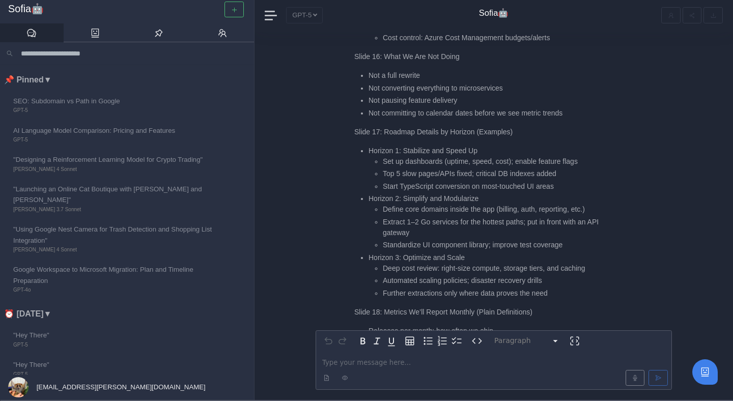
scroll to position [-445, 0]
drag, startPoint x: 370, startPoint y: 99, endPoint x: 465, endPoint y: 97, distance: 95.2
click at [465, 97] on li "Not pausing feature delivery" at bounding box center [497, 99] width 256 height 11
drag, startPoint x: 470, startPoint y: 97, endPoint x: 363, endPoint y: 98, distance: 106.9
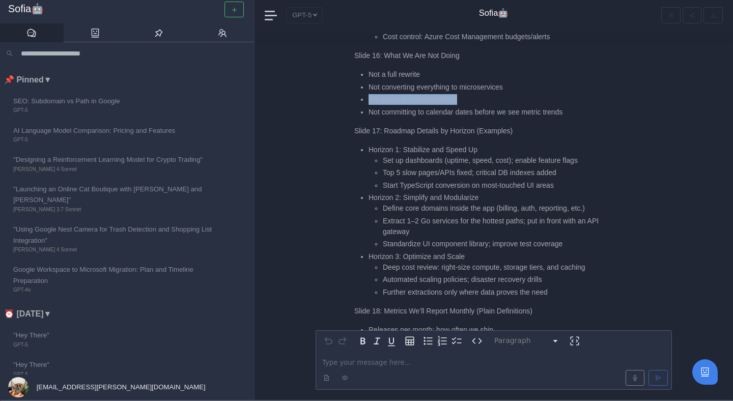
click at [369, 98] on li "Not pausing feature delivery" at bounding box center [497, 99] width 256 height 11
drag, startPoint x: 369, startPoint y: 111, endPoint x: 492, endPoint y: 112, distance: 123.2
click at [492, 113] on li "Not committing to calendar dates before we see metric trends" at bounding box center [497, 112] width 256 height 11
click at [492, 112] on li "Not committing to calendar dates before we see metric trends" at bounding box center [497, 112] width 256 height 11
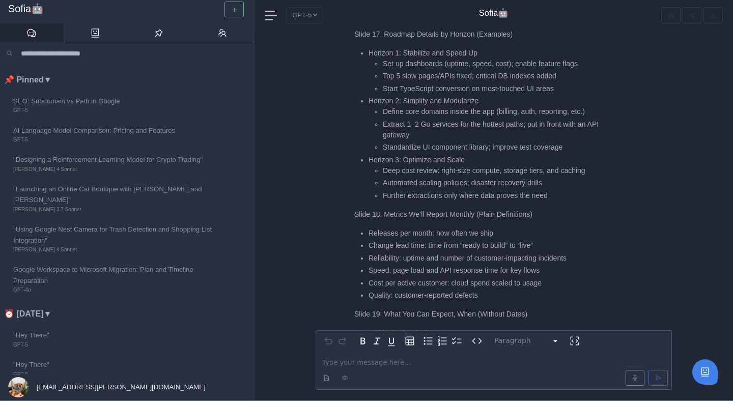
scroll to position [-347, 0]
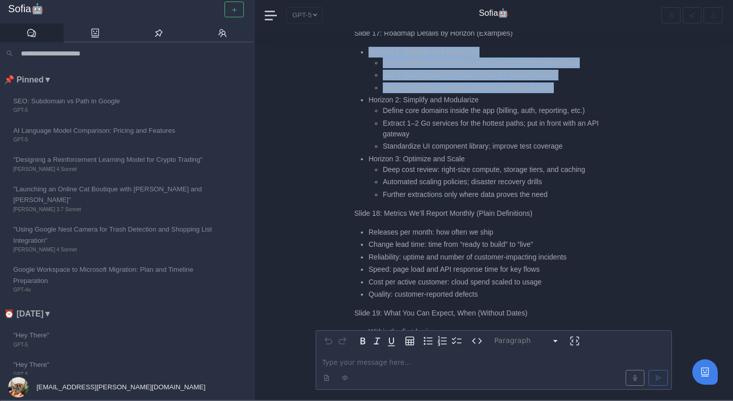
drag, startPoint x: 364, startPoint y: 54, endPoint x: 570, endPoint y: 86, distance: 208.5
click at [570, 86] on li "Horizon 1: Stabilize and Speed Up Set up dashboards (uptime, speed, cost); enab…" at bounding box center [497, 70] width 256 height 46
click at [570, 87] on li "Start TypeScript conversion on most-touched UI areas" at bounding box center [503, 87] width 241 height 11
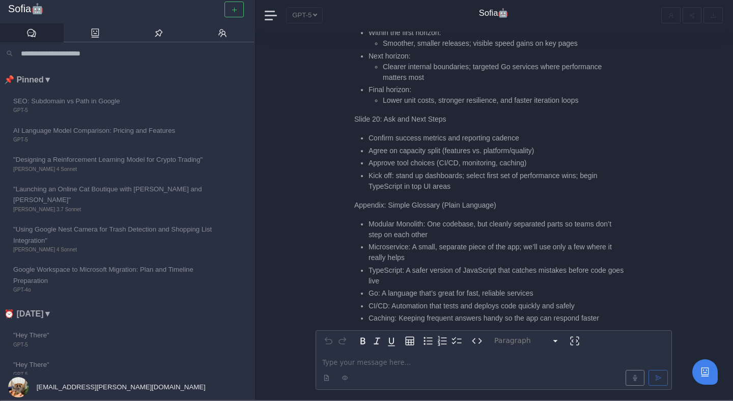
scroll to position [-46, 0]
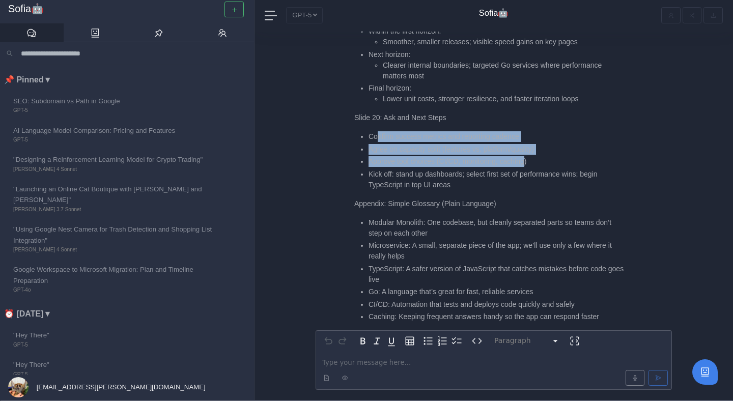
drag, startPoint x: 376, startPoint y: 138, endPoint x: 529, endPoint y: 166, distance: 155.7
click at [529, 166] on ul "Confirm success metrics and reporting cadence Agree on capacity split (features…" at bounding box center [489, 160] width 270 height 59
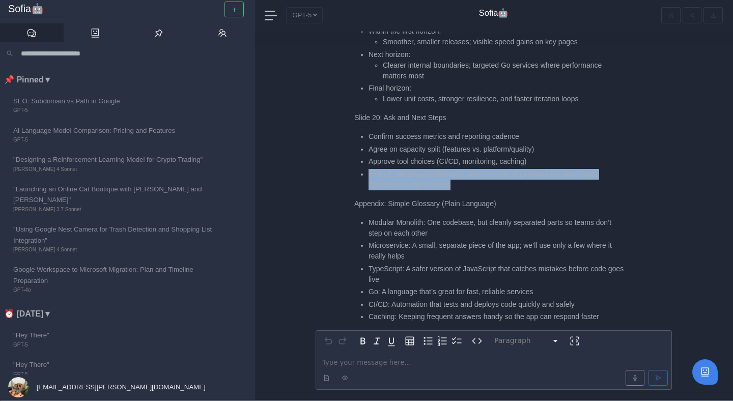
drag, startPoint x: 362, startPoint y: 175, endPoint x: 473, endPoint y: 184, distance: 111.9
click at [473, 184] on li "Kick off: stand up dashboards; select first set of performance wins; begin Type…" at bounding box center [497, 179] width 256 height 21
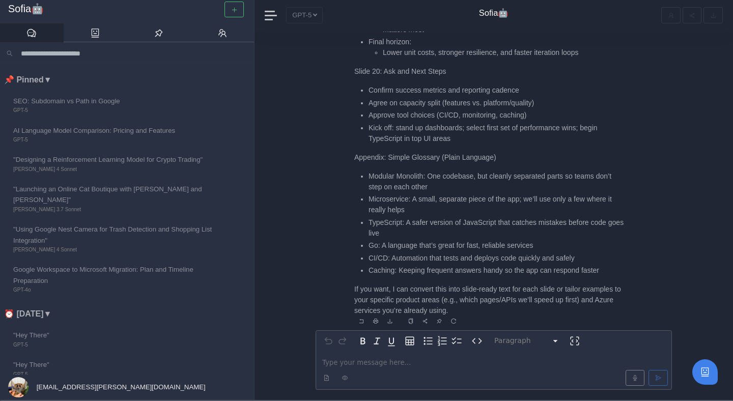
scroll to position [0, 0]
click at [359, 363] on p "editable markdown" at bounding box center [493, 362] width 343 height 11
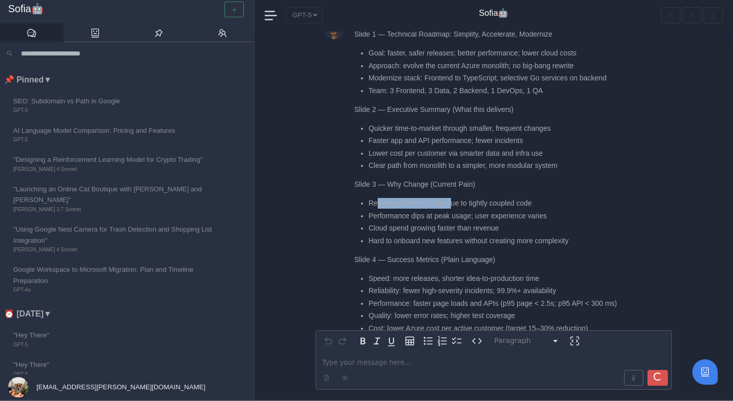
drag, startPoint x: 377, startPoint y: 173, endPoint x: 453, endPoint y: 170, distance: 75.9
click at [453, 198] on li "Releases slow and risky due to tightly coupled code" at bounding box center [497, 203] width 256 height 11
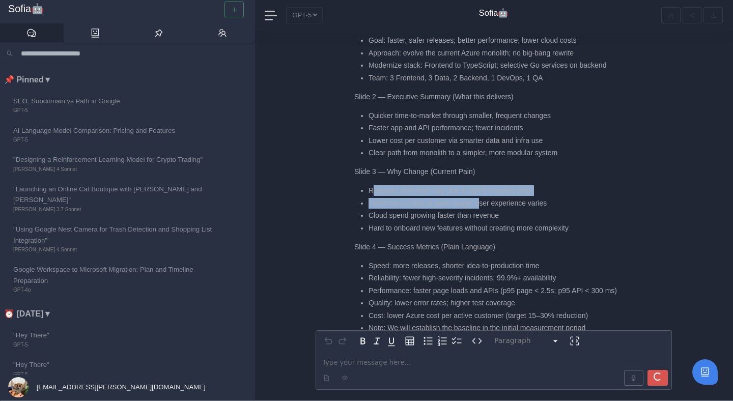
drag, startPoint x: 371, startPoint y: 173, endPoint x: 482, endPoint y: 184, distance: 112.0
click at [482, 185] on ul "Releases slow and risky due to tightly coupled code Performance dips at peak us…" at bounding box center [489, 209] width 270 height 48
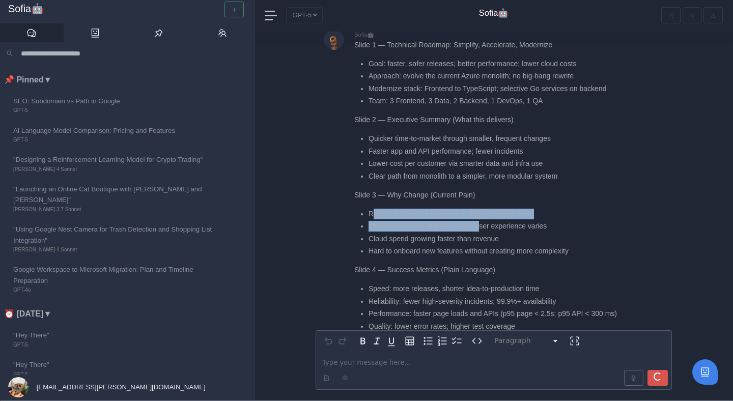
click at [482, 221] on li "Performance dips at peak usage; user experience varies" at bounding box center [497, 226] width 256 height 11
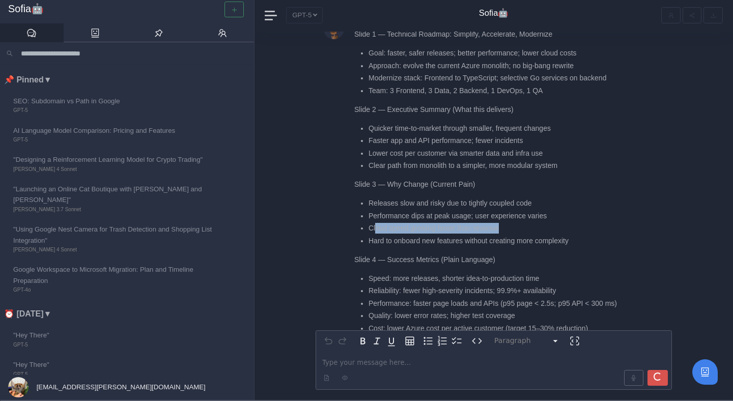
drag, startPoint x: 376, startPoint y: 194, endPoint x: 518, endPoint y: 194, distance: 142.5
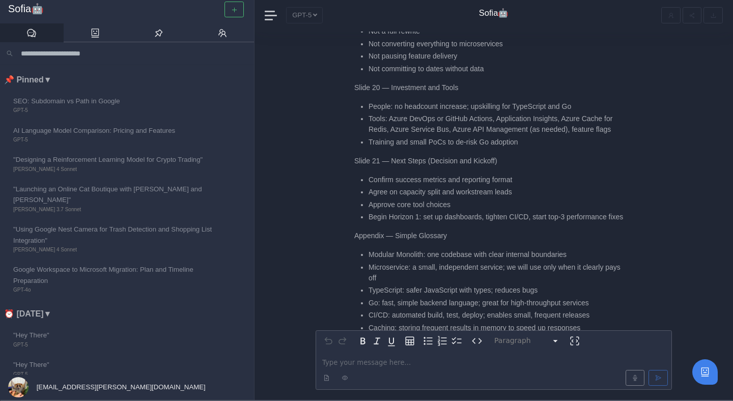
scroll to position [0, 0]
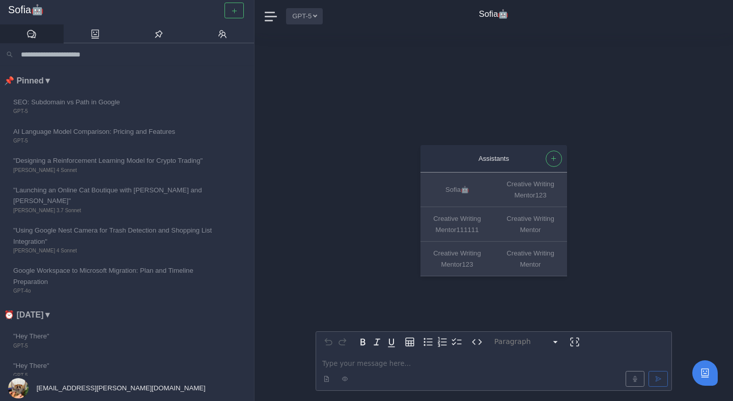
click at [302, 12] on button "GPT-5" at bounding box center [304, 16] width 37 height 16
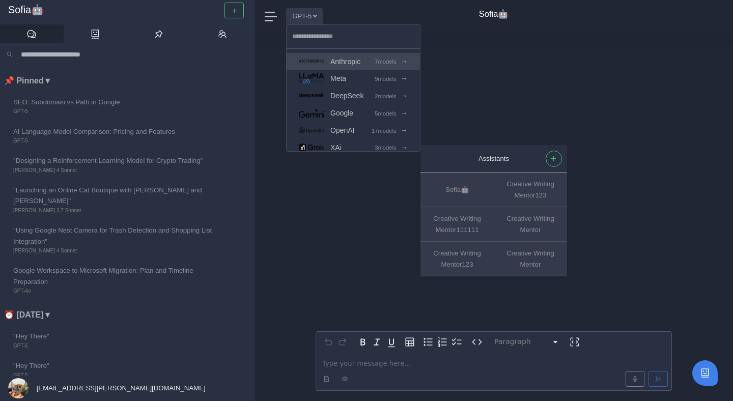
click at [358, 63] on span "Anthropic" at bounding box center [345, 61] width 30 height 12
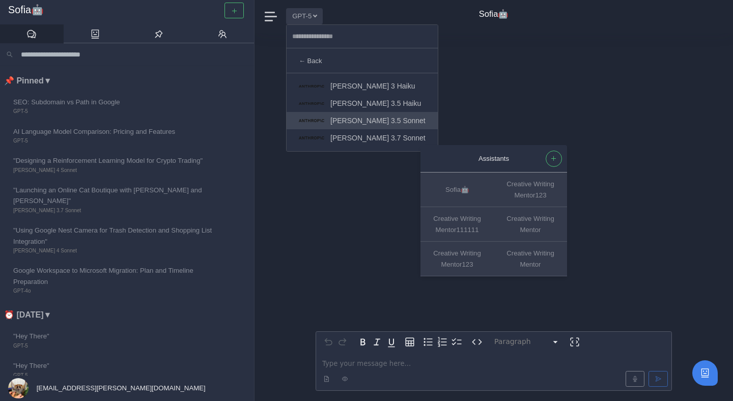
scroll to position [51, 0]
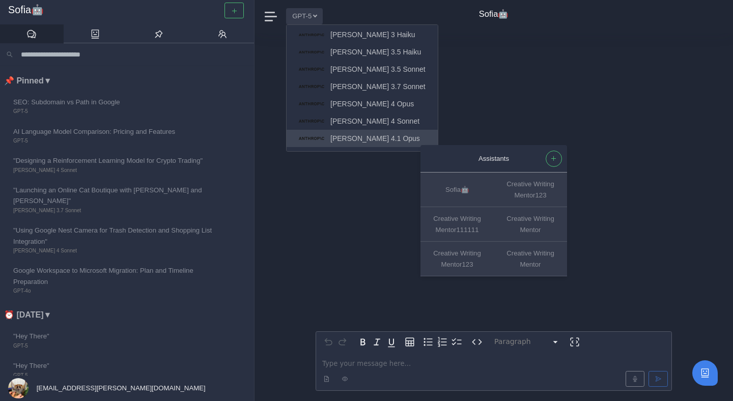
click at [362, 138] on span "Claude 4.1 Opus" at bounding box center [375, 139] width 90 height 12
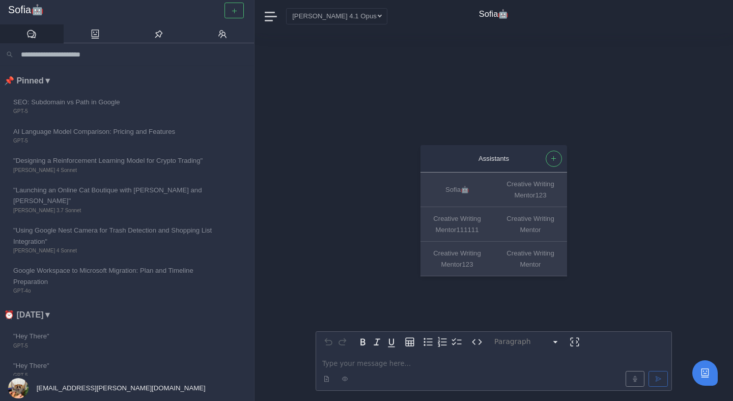
click at [344, 361] on p "editable markdown" at bounding box center [493, 363] width 343 height 11
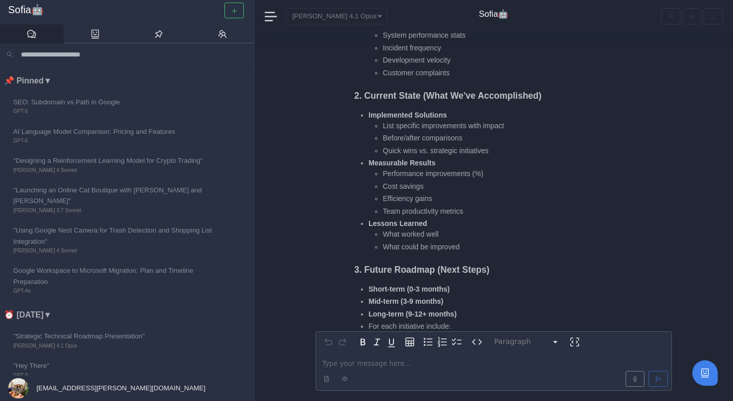
scroll to position [-177, 0]
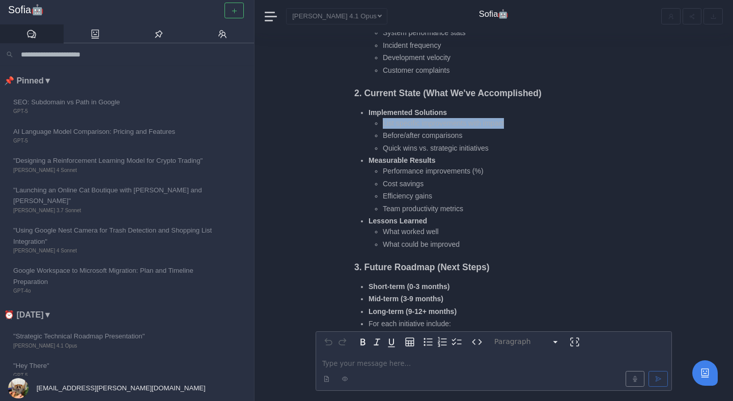
drag, startPoint x: 384, startPoint y: 124, endPoint x: 513, endPoint y: 122, distance: 128.8
click at [513, 123] on li "List specific improvements with impact" at bounding box center [503, 123] width 241 height 11
click at [513, 122] on li "List specific improvements with impact" at bounding box center [503, 123] width 241 height 11
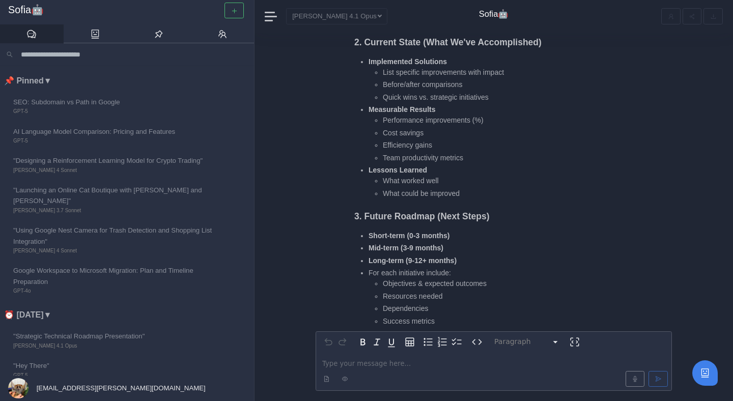
scroll to position [-125, 0]
drag, startPoint x: 372, startPoint y: 106, endPoint x: 467, endPoint y: 106, distance: 95.2
click at [466, 106] on li "Measurable Results Performance improvements (%) Cost savings Efficiency gains T…" at bounding box center [497, 132] width 256 height 59
click at [464, 115] on li "Performance improvements (%)" at bounding box center [503, 119] width 241 height 11
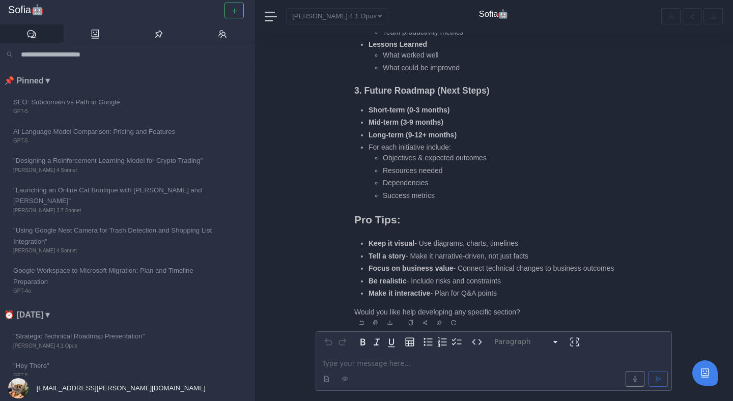
scroll to position [0, 0]
click at [368, 361] on p "editable markdown" at bounding box center [493, 363] width 343 height 11
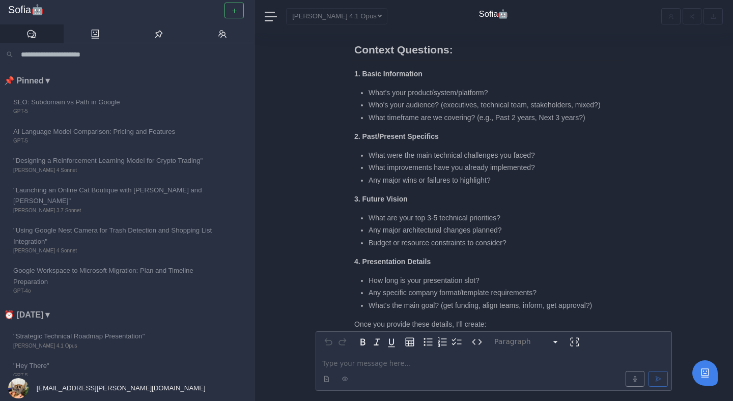
scroll to position [-114, 0]
drag, startPoint x: 355, startPoint y: 74, endPoint x: 442, endPoint y: 73, distance: 87.1
click at [442, 74] on p "1. Basic Information" at bounding box center [489, 75] width 270 height 11
copy strong "1. Basic Information"
click at [353, 359] on p "editable markdown" at bounding box center [493, 363] width 343 height 11
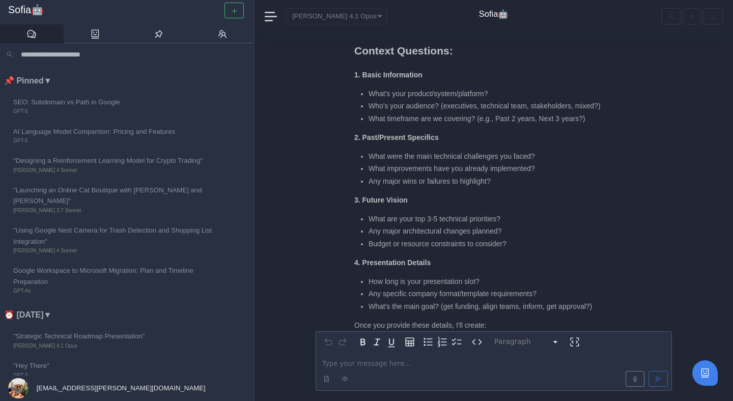
paste div "editable markdown"
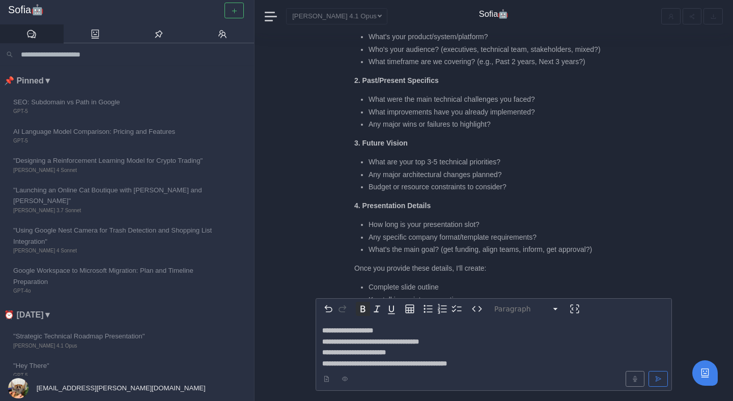
scroll to position [-90, 0]
drag, startPoint x: 356, startPoint y: 81, endPoint x: 464, endPoint y: 82, distance: 107.9
click at [464, 82] on p "2. Past/Present Specifics" at bounding box center [489, 80] width 270 height 11
copy strong "2. Past/Present Specifics"
click at [493, 367] on p "**********" at bounding box center [493, 347] width 343 height 44
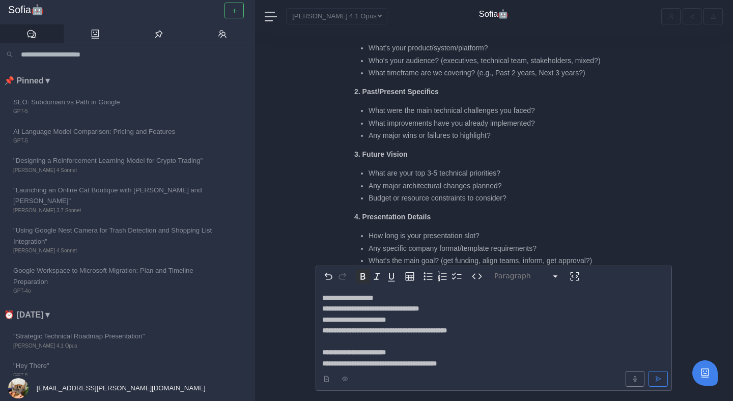
scroll to position [-123, 0]
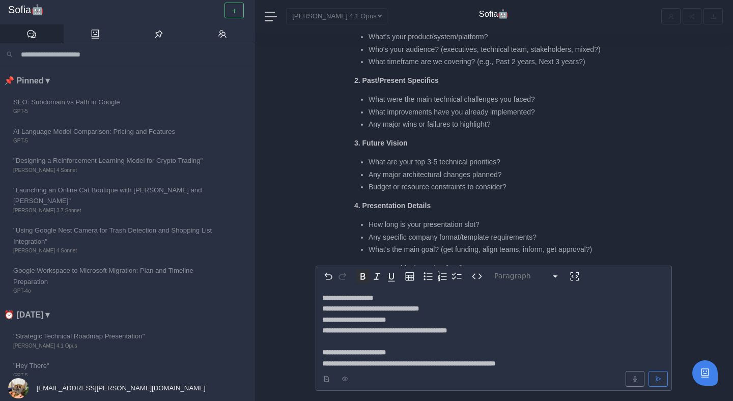
drag, startPoint x: 475, startPoint y: 364, endPoint x: 503, endPoint y: 364, distance: 27.5
click at [495, 364] on strong "**********" at bounding box center [408, 363] width 173 height 7
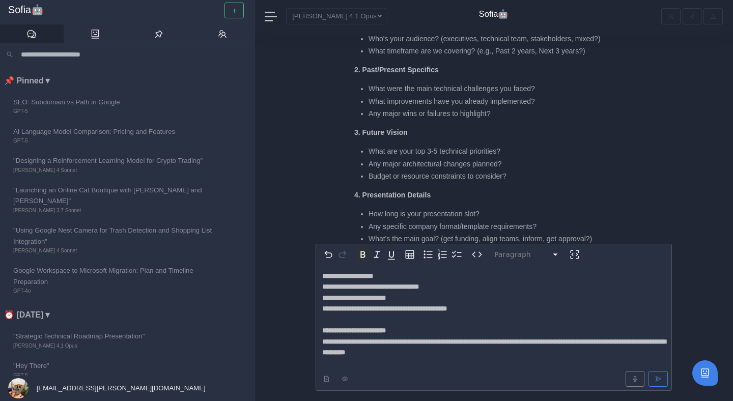
scroll to position [-145, 0]
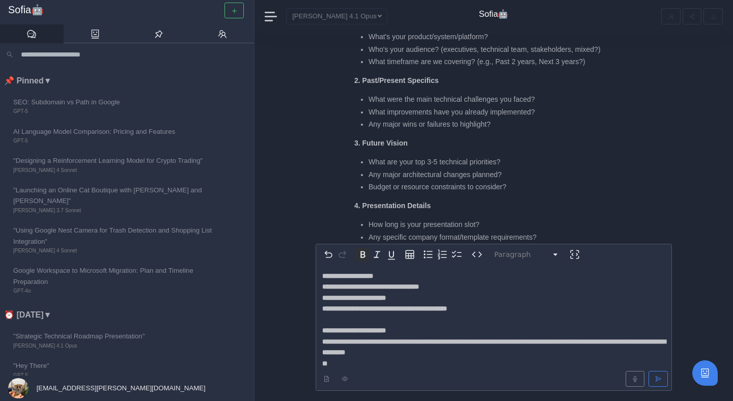
click at [494, 353] on p "**********" at bounding box center [493, 320] width 343 height 98
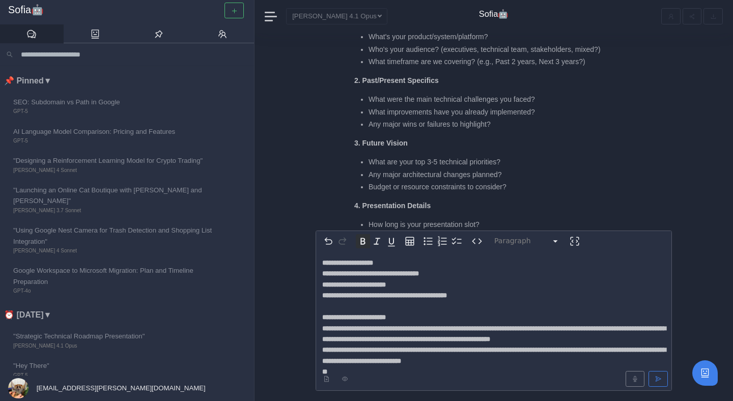
scroll to position [1, 0]
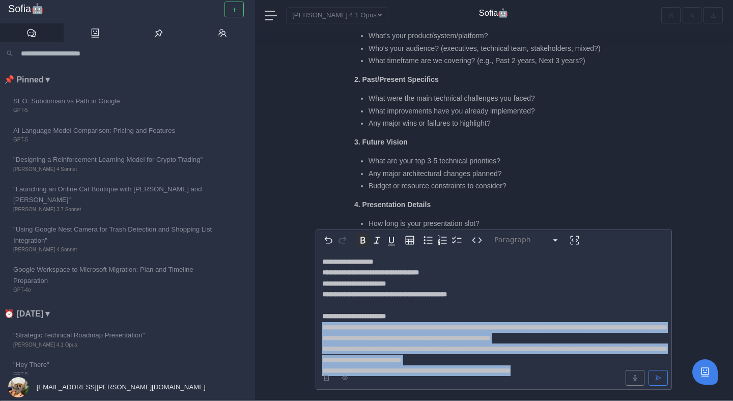
click at [322, 326] on strong "**********" at bounding box center [494, 332] width 344 height 17
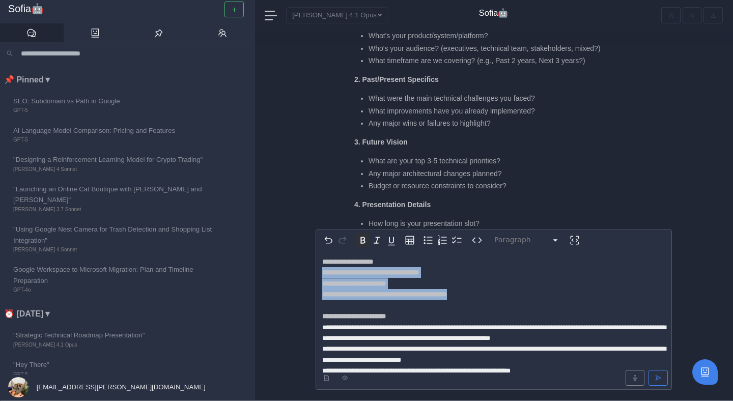
drag, startPoint x: 489, startPoint y: 296, endPoint x: 291, endPoint y: 270, distance: 199.7
click at [291, 270] on div "**********" at bounding box center [494, 216] width 479 height 369
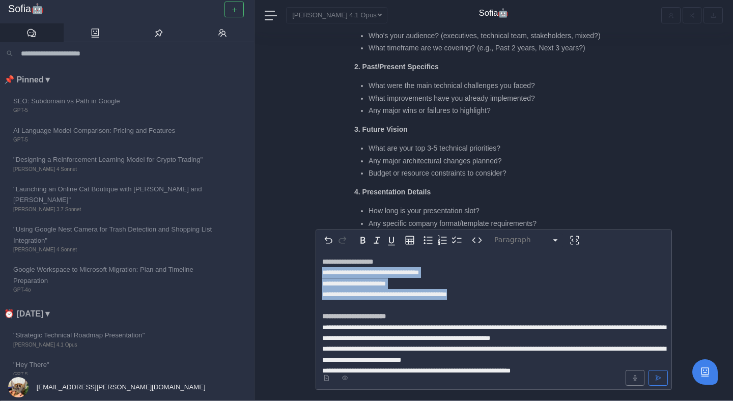
scroll to position [-140, 0]
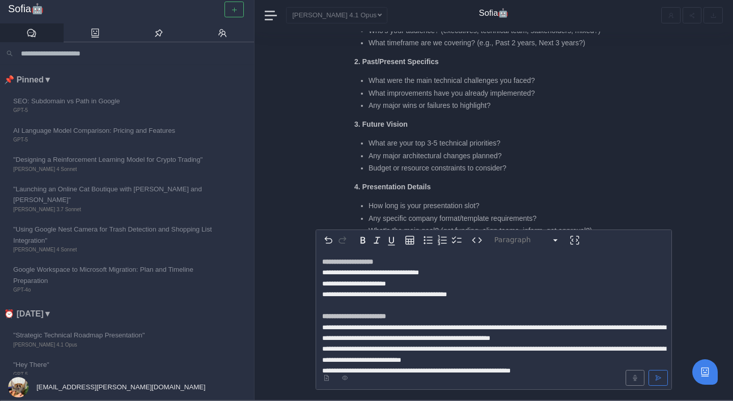
click at [556, 369] on div at bounding box center [494, 378] width 352 height 20
click at [560, 369] on div at bounding box center [494, 378] width 352 height 20
click at [550, 369] on div at bounding box center [494, 378] width 352 height 20
click at [548, 369] on div at bounding box center [494, 378] width 352 height 20
click at [547, 371] on div at bounding box center [494, 378] width 352 height 20
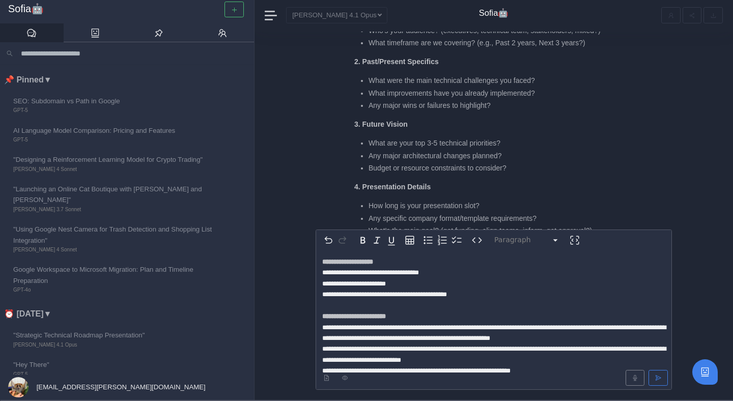
scroll to position [9, 0]
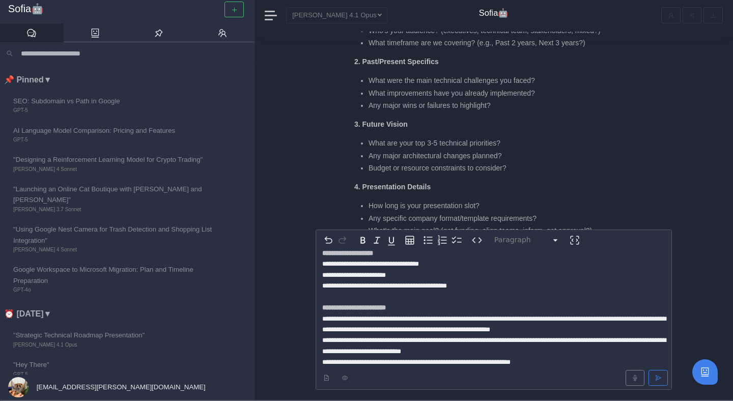
click at [511, 365] on span "**********" at bounding box center [416, 362] width 188 height 7
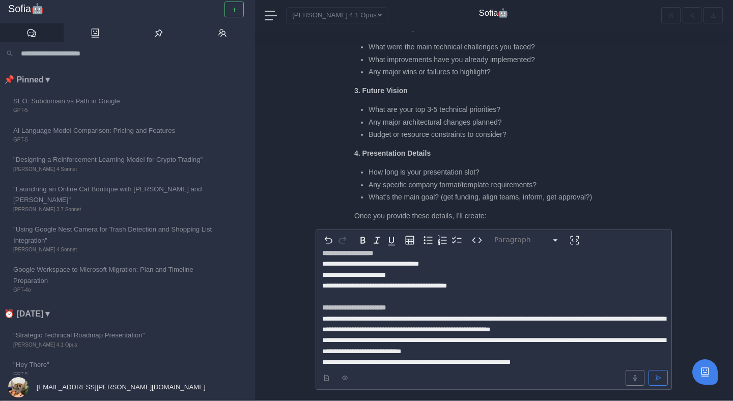
scroll to position [-105, 0]
click at [562, 359] on p "**********" at bounding box center [493, 308] width 343 height 120
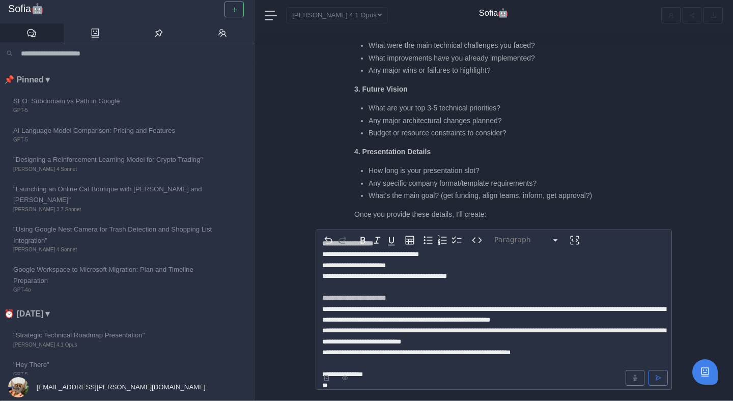
scroll to position [41, 0]
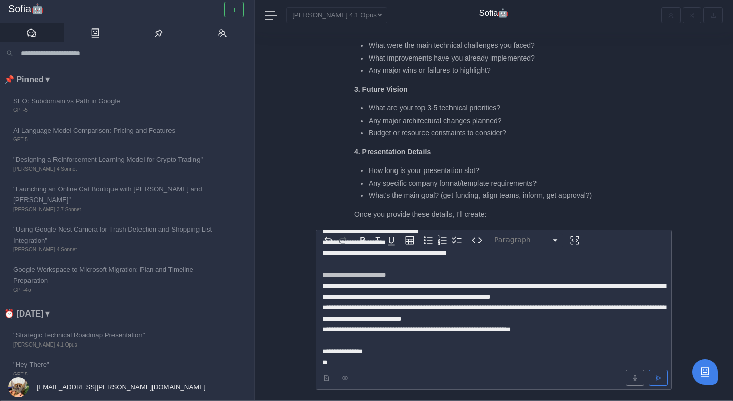
click at [554, 329] on p "**********" at bounding box center [493, 291] width 343 height 153
click at [528, 316] on p "**********" at bounding box center [493, 291] width 343 height 153
click at [555, 320] on span "**********" at bounding box center [494, 312] width 344 height 17
click at [452, 348] on p "**********" at bounding box center [493, 291] width 343 height 153
click at [419, 359] on p "**********" at bounding box center [493, 291] width 343 height 153
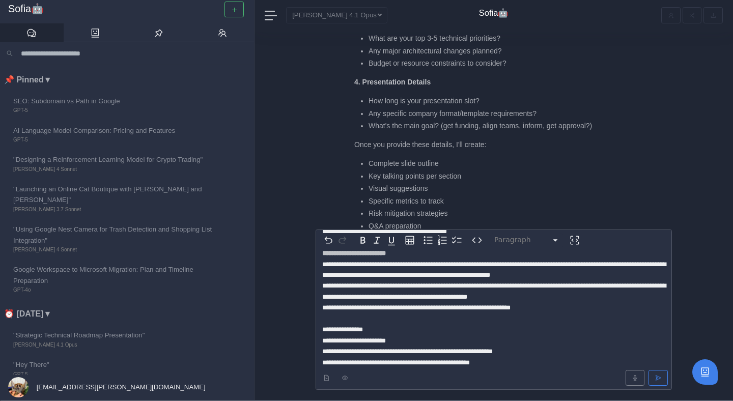
scroll to position [-17, 0]
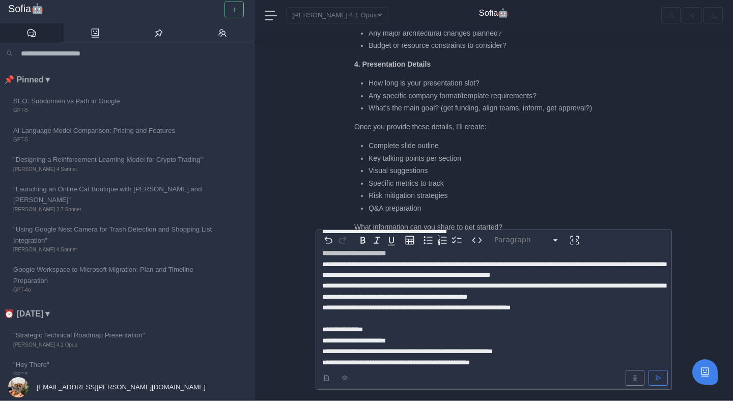
click at [352, 64] on div "Sofia🤖 I'll help you develop the complete roadmap presentation. Let me ask some…" at bounding box center [494, 23] width 356 height 442
drag, startPoint x: 355, startPoint y: 64, endPoint x: 438, endPoint y: 63, distance: 83.0
click at [438, 64] on p "4. Presentation Details" at bounding box center [489, 64] width 270 height 11
copy strong "4. Presentation Details"
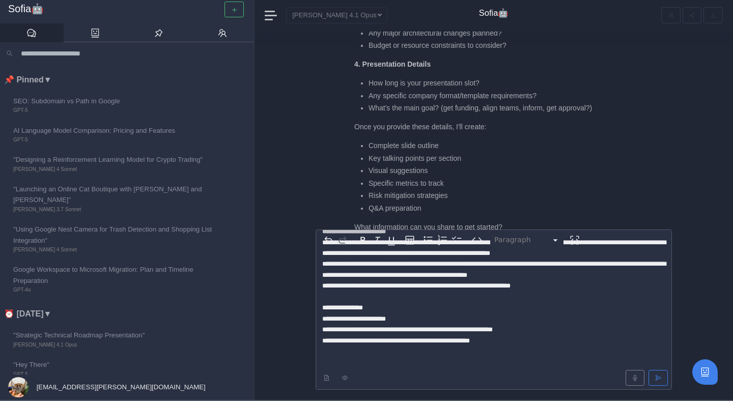
click at [382, 366] on p "**********" at bounding box center [493, 270] width 343 height 197
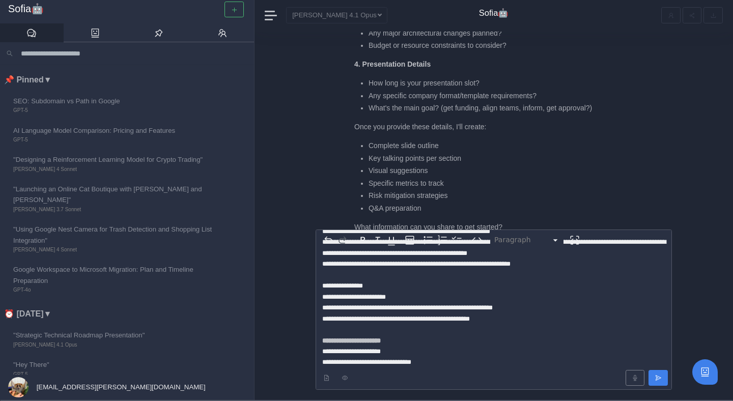
click at [661, 378] on icon "submit" at bounding box center [658, 378] width 7 height 7
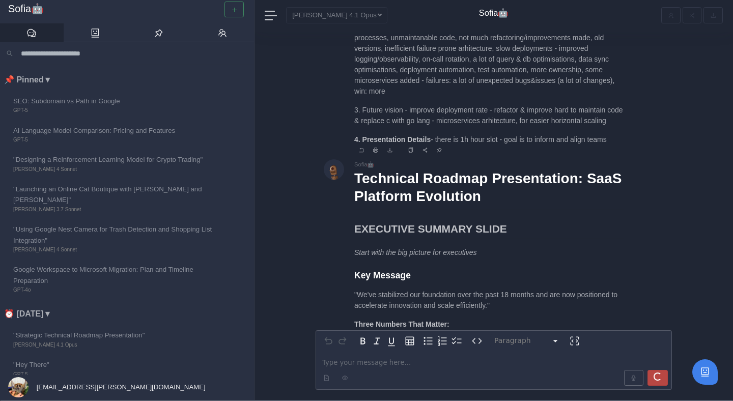
scroll to position [0, 0]
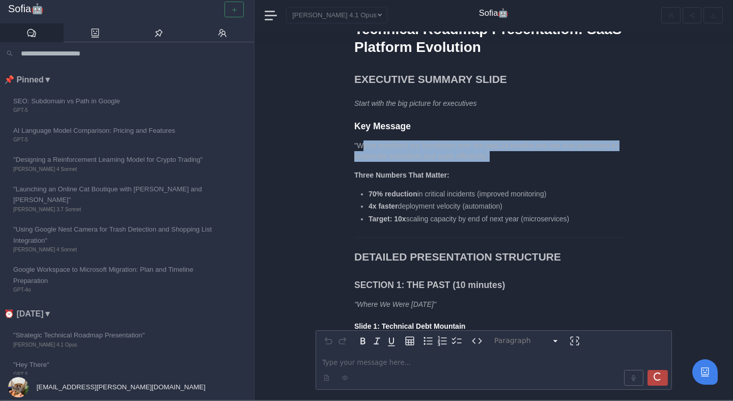
drag, startPoint x: 363, startPoint y: 150, endPoint x: 505, endPoint y: 158, distance: 141.8
click at [505, 158] on p ""We've stabilized our foundation over the past 18 months and are now positioned…" at bounding box center [489, 151] width 270 height 21
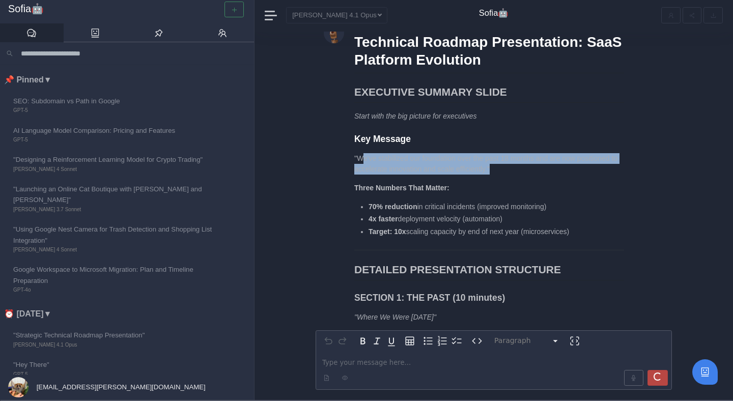
click at [505, 158] on p ""We've stabilized our foundation over the past 18 months and are now positioned…" at bounding box center [489, 163] width 270 height 21
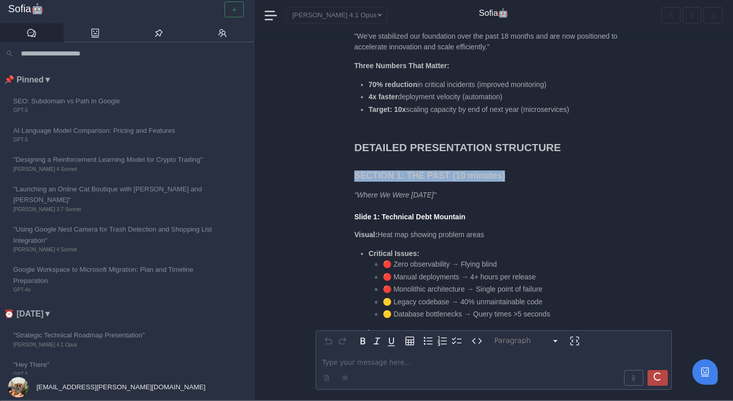
drag, startPoint x: 356, startPoint y: 147, endPoint x: 512, endPoint y: 155, distance: 156.5
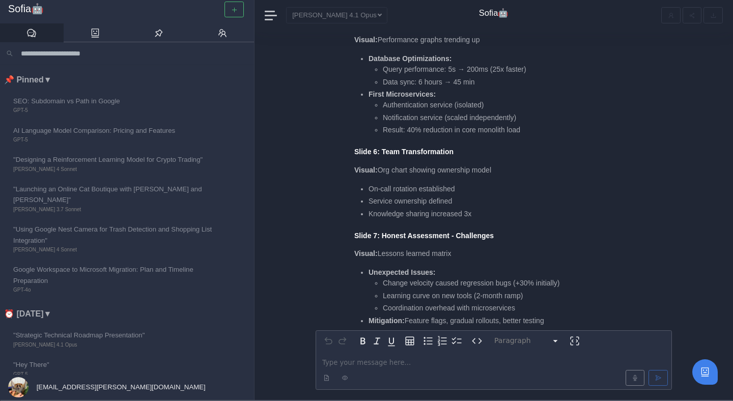
scroll to position [-1671, 0]
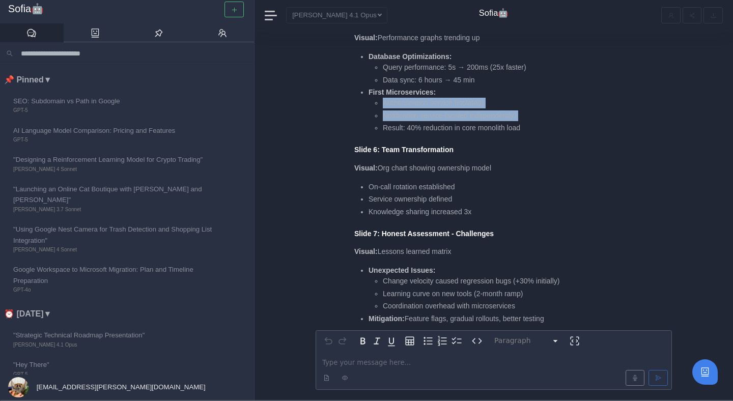
drag, startPoint x: 380, startPoint y: 102, endPoint x: 526, endPoint y: 121, distance: 147.4
click at [526, 121] on ul "Authentication service (isolated) Notification service (scaled independently) R…" at bounding box center [513, 116] width 289 height 36
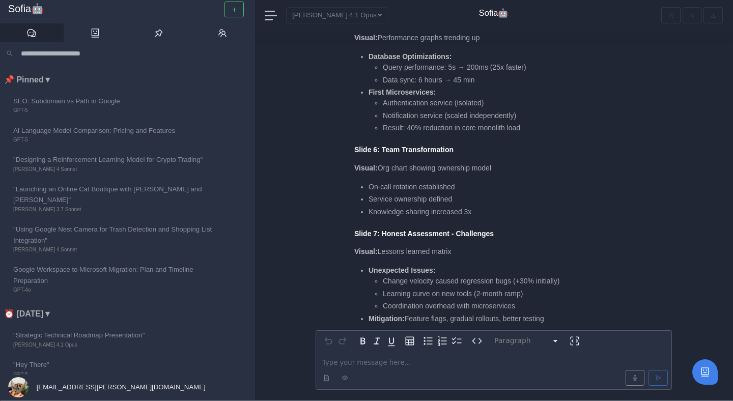
click at [560, 122] on ul "Authentication service (isolated) Notification service (scaled independently) R…" at bounding box center [513, 116] width 289 height 36
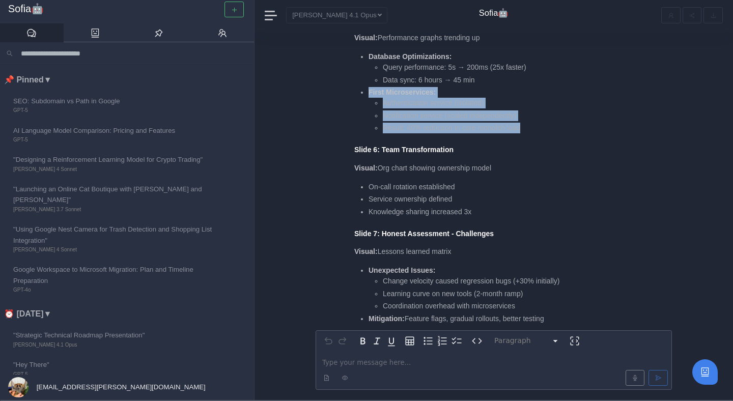
drag, startPoint x: 560, startPoint y: 124, endPoint x: 360, endPoint y: 91, distance: 201.8
click at [360, 91] on ul "Database Optimizations: Query performance: 5s → 200ms (25x faster) Data sync: 6…" at bounding box center [505, 92] width 303 height 82
click at [369, 111] on ul "Authentication service (isolated) Notification service (scaled independently) R…" at bounding box center [513, 116] width 289 height 36
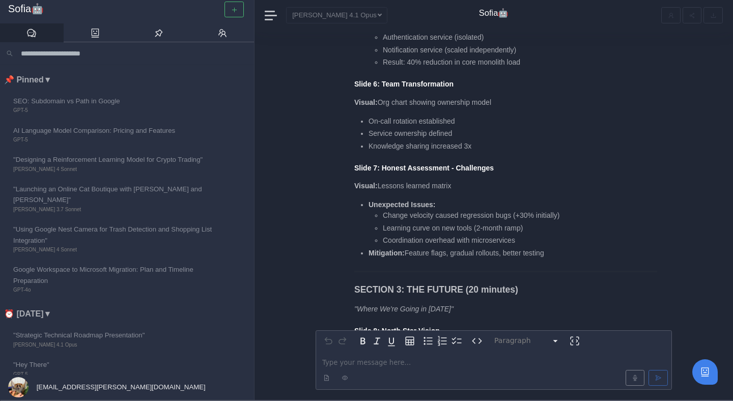
scroll to position [-1607, 0]
drag, startPoint x: 369, startPoint y: 135, endPoint x: 488, endPoint y: 135, distance: 119.1
click at [488, 135] on li "Service ownership defined" at bounding box center [513, 134] width 289 height 11
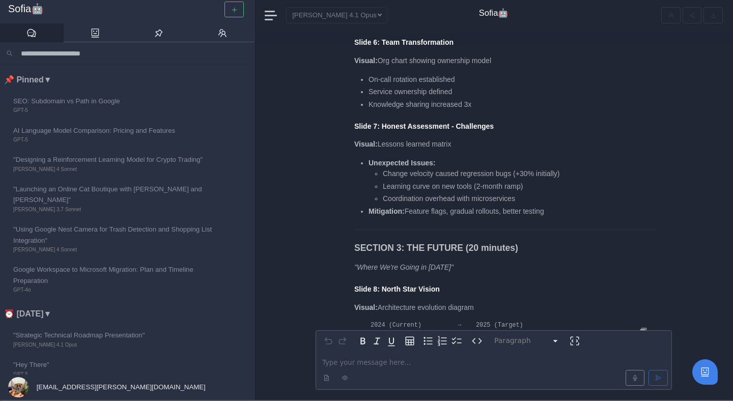
scroll to position [-1563, 0]
drag, startPoint x: 351, startPoint y: 124, endPoint x: 478, endPoint y: 124, distance: 126.3
click at [528, 128] on h4 "Slide 7: Honest Assessment - Challenges" at bounding box center [505, 125] width 303 height 9
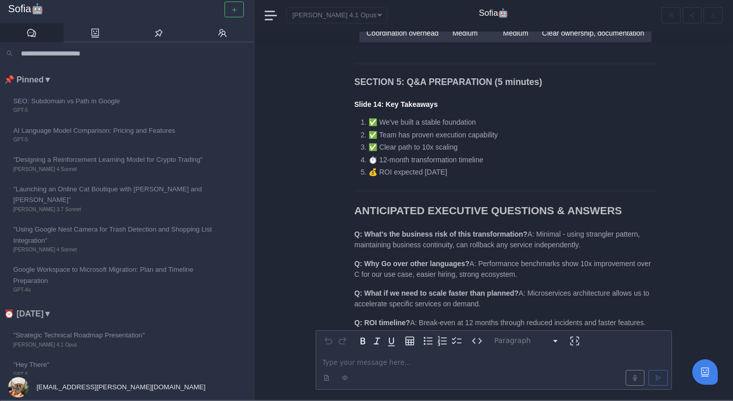
scroll to position [-349, 0]
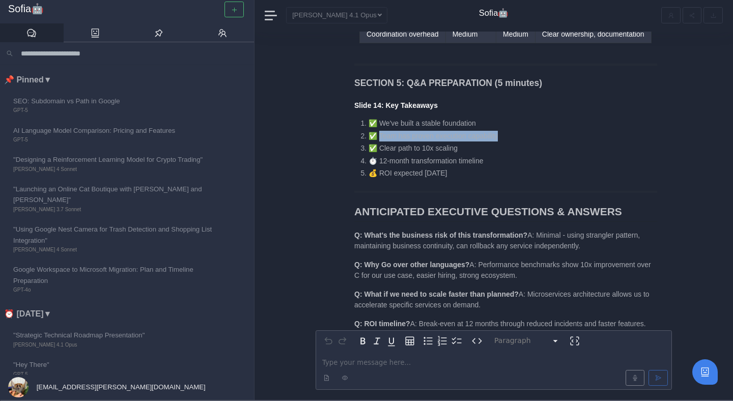
drag, startPoint x: 377, startPoint y: 133, endPoint x: 506, endPoint y: 138, distance: 128.4
click at [505, 138] on li "✅ Team has proven execution capability" at bounding box center [513, 136] width 289 height 11
click at [506, 138] on li "✅ Team has proven execution capability" at bounding box center [513, 136] width 289 height 11
click at [380, 145] on li "✅ Clear path to 10x scaling" at bounding box center [513, 148] width 289 height 11
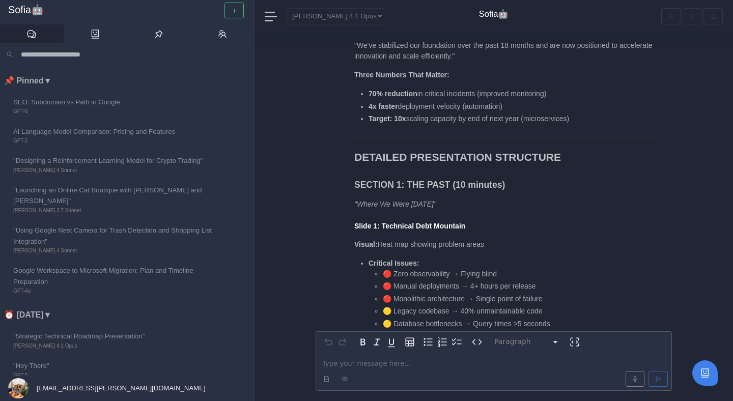
scroll to position [-2482, 0]
